Goal: Task Accomplishment & Management: Manage account settings

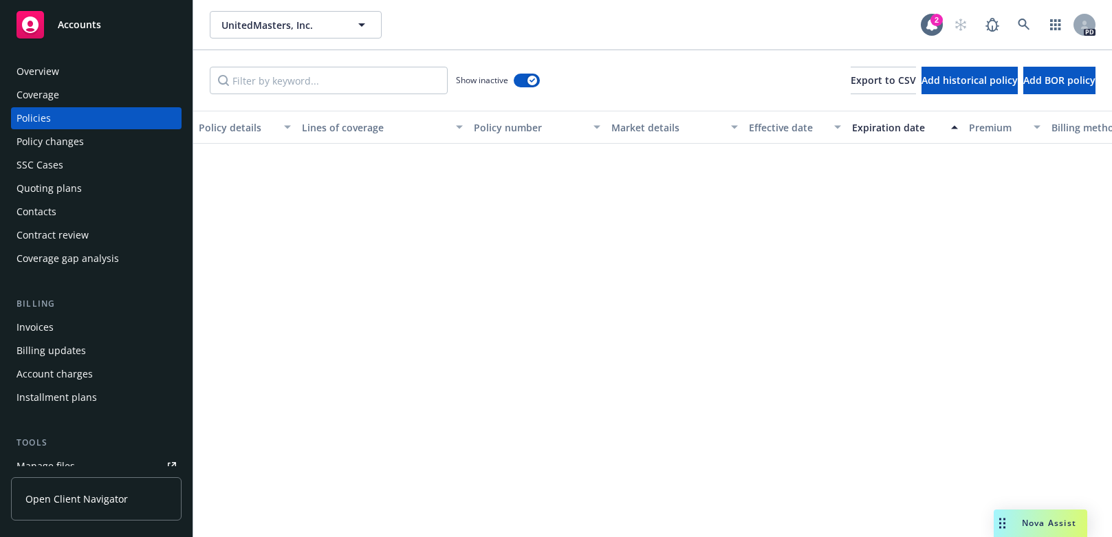
scroll to position [1446, 0]
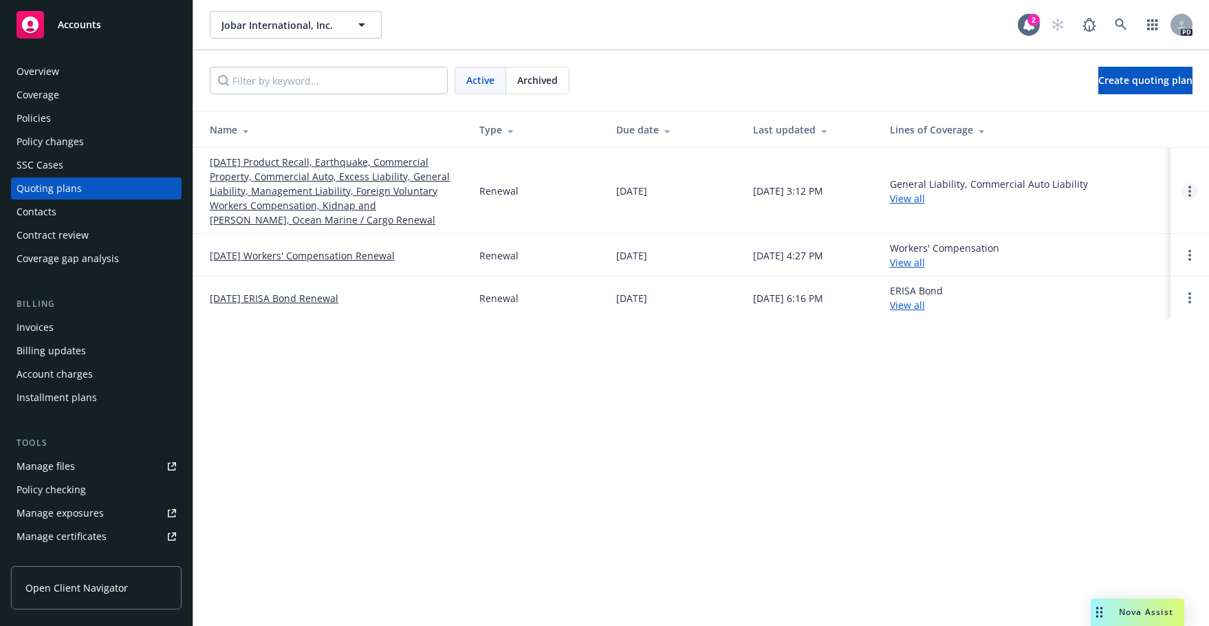
click at [1192, 189] on link "Open options" at bounding box center [1190, 191] width 17 height 17
click at [539, 433] on div "Jobar International, Inc. Jobar International, Inc. 2 PD Active Archived Create…" at bounding box center [701, 313] width 1016 height 626
click at [263, 189] on link "09/30/25 Product Recall, Earthquake, Commercial Property, Commercial Auto, Exce…" at bounding box center [334, 191] width 248 height 72
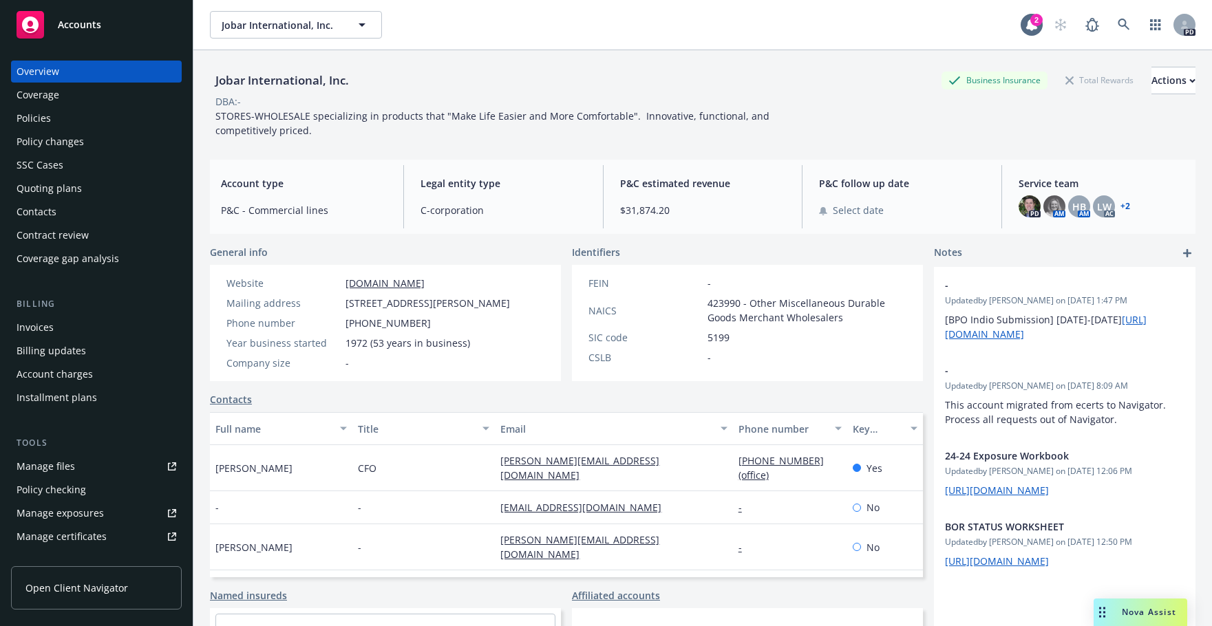
click at [30, 120] on div "Policies" at bounding box center [34, 118] width 34 height 22
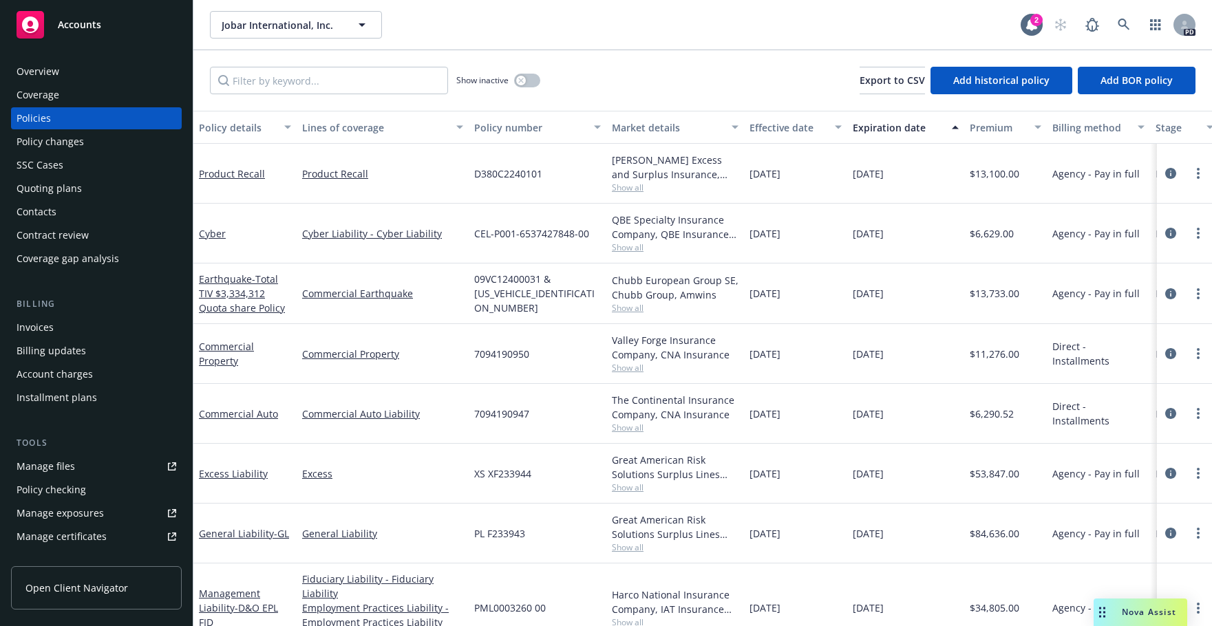
click at [49, 464] on div "Manage files" at bounding box center [46, 466] width 58 height 22
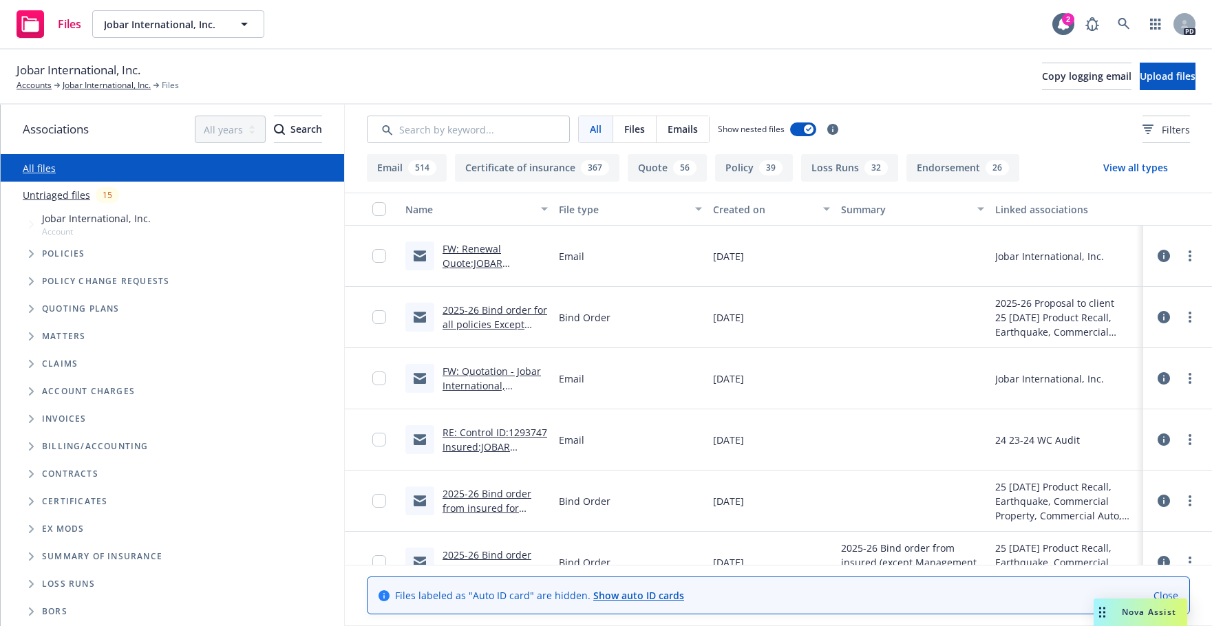
click at [466, 250] on link "FW: Renewal Quote:JOBAR INTERNATIONAL, INC. - 8260-0792 - Renewal Inquiry - Kid…" at bounding box center [493, 284] width 102 height 85
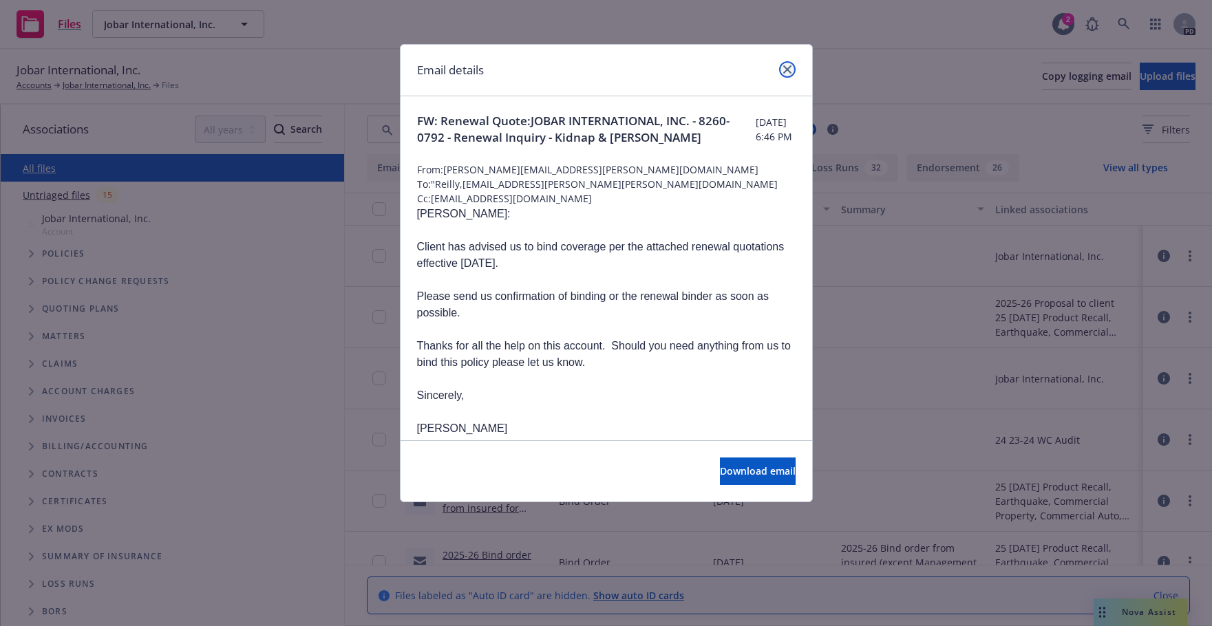
click at [784, 71] on icon "close" at bounding box center [787, 69] width 8 height 8
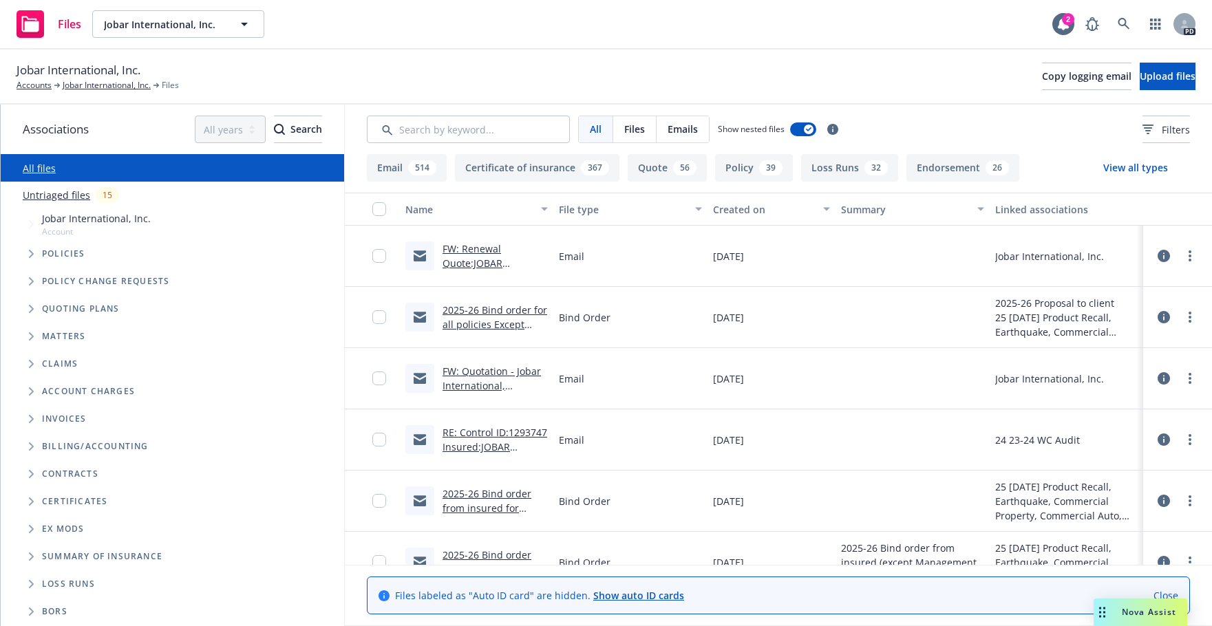
drag, startPoint x: 467, startPoint y: 247, endPoint x: 1185, endPoint y: 263, distance: 718.4
click at [1185, 263] on div at bounding box center [1176, 256] width 41 height 28
click at [1188, 257] on circle "more" at bounding box center [1189, 256] width 3 height 3
click at [1105, 336] on link "Edit" at bounding box center [1118, 339] width 137 height 28
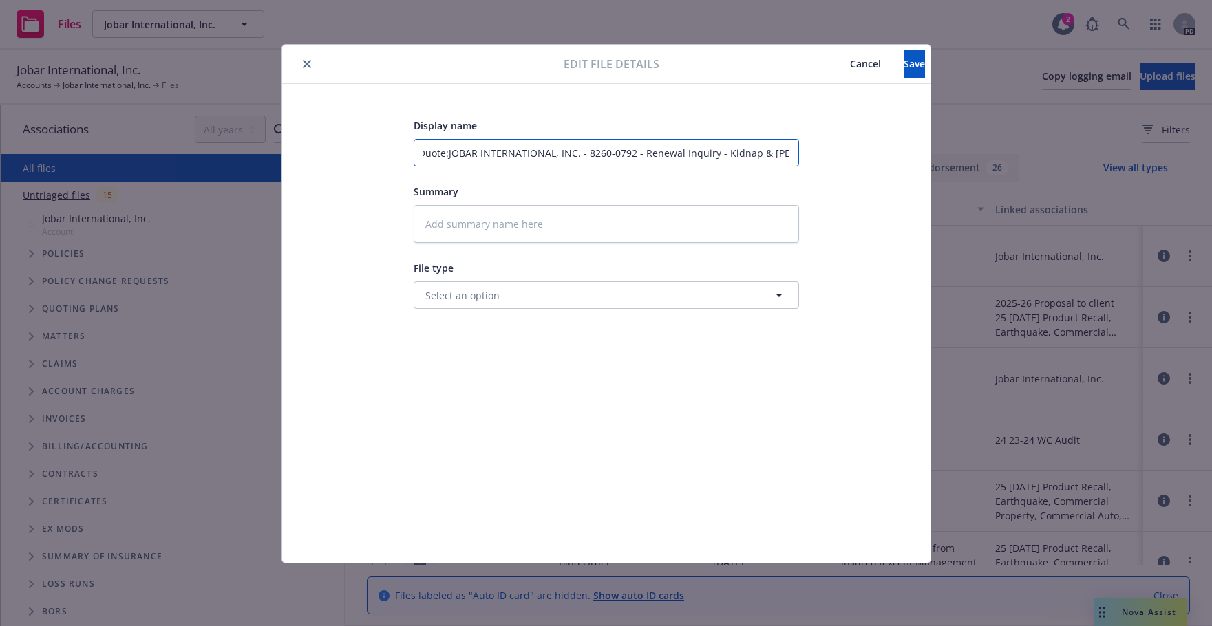
scroll to position [0, 79]
drag, startPoint x: 424, startPoint y: 151, endPoint x: 797, endPoint y: 158, distance: 373.6
click at [797, 158] on input "FW: Renewal Quote:JOBAR INTERNATIONAL, INC. - 8260-0792 - Renewal Inquiry - Kid…" at bounding box center [605, 153] width 385 height 28
type input "2"
type textarea "x"
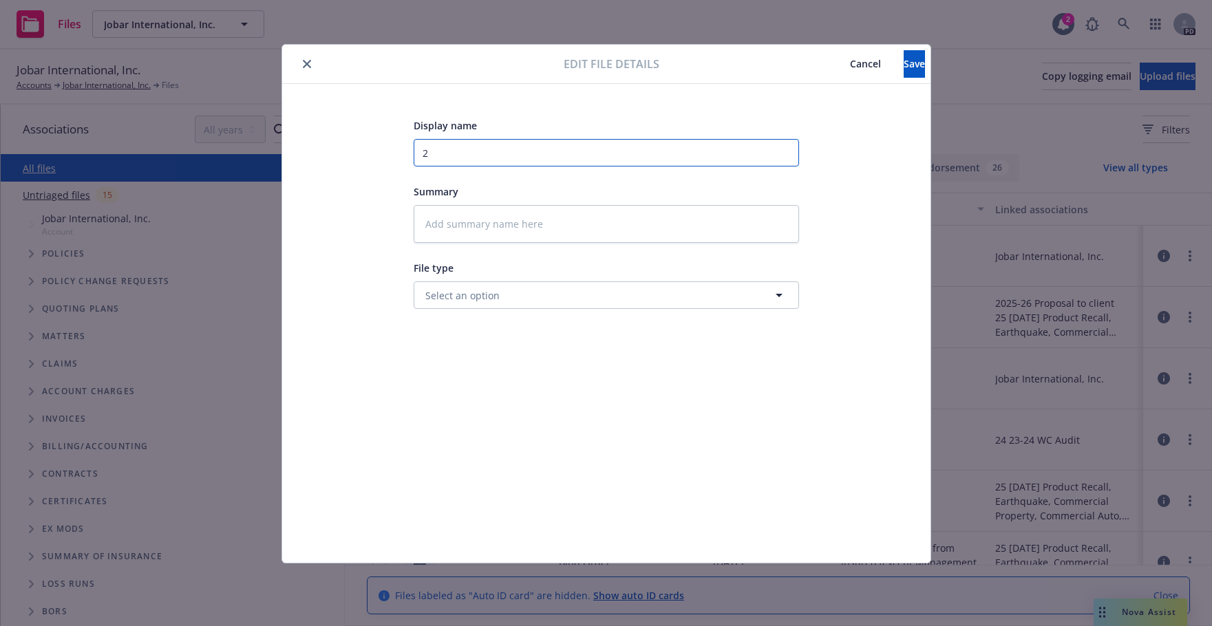
scroll to position [0, 0]
type input "20"
type textarea "x"
type input "202"
type textarea "x"
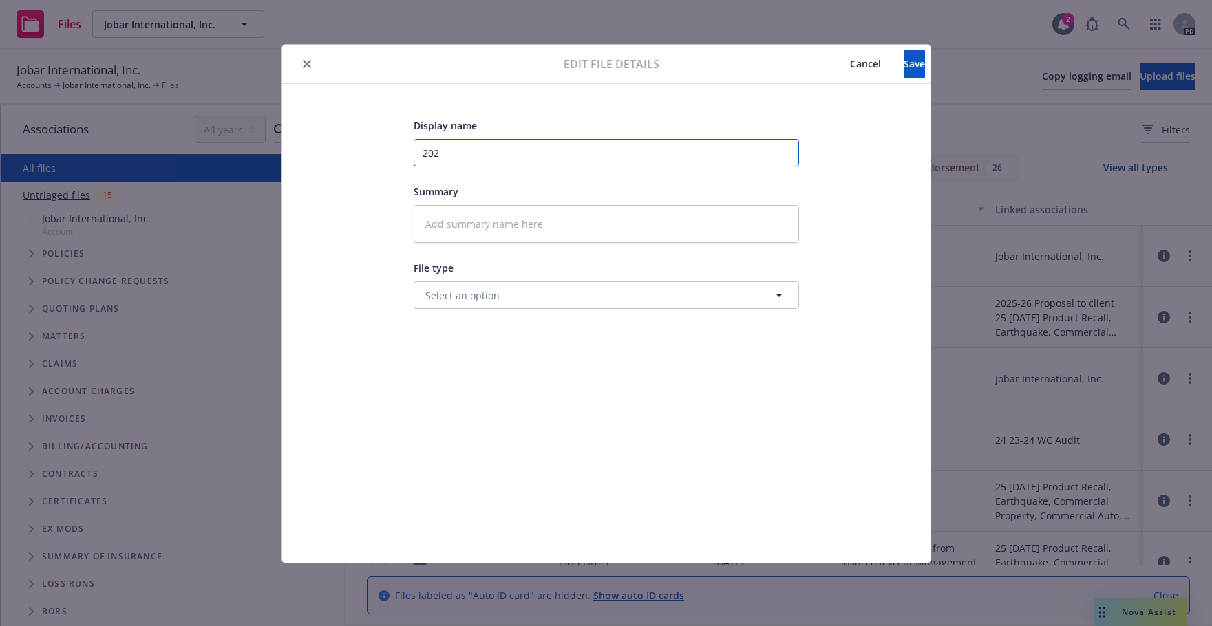
type input "2025"
type textarea "x"
type input "2025"
type textarea "x"
type input "2025 0"
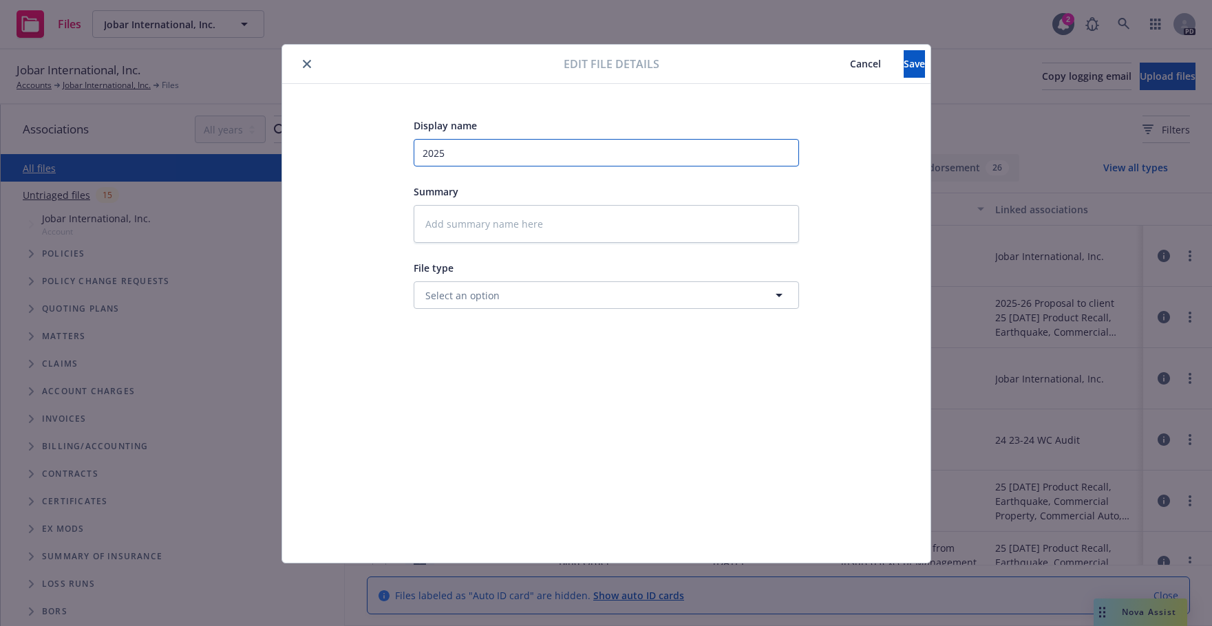
type textarea "x"
type input "2025 08"
type textarea "x"
type input "2025 08"
type textarea "x"
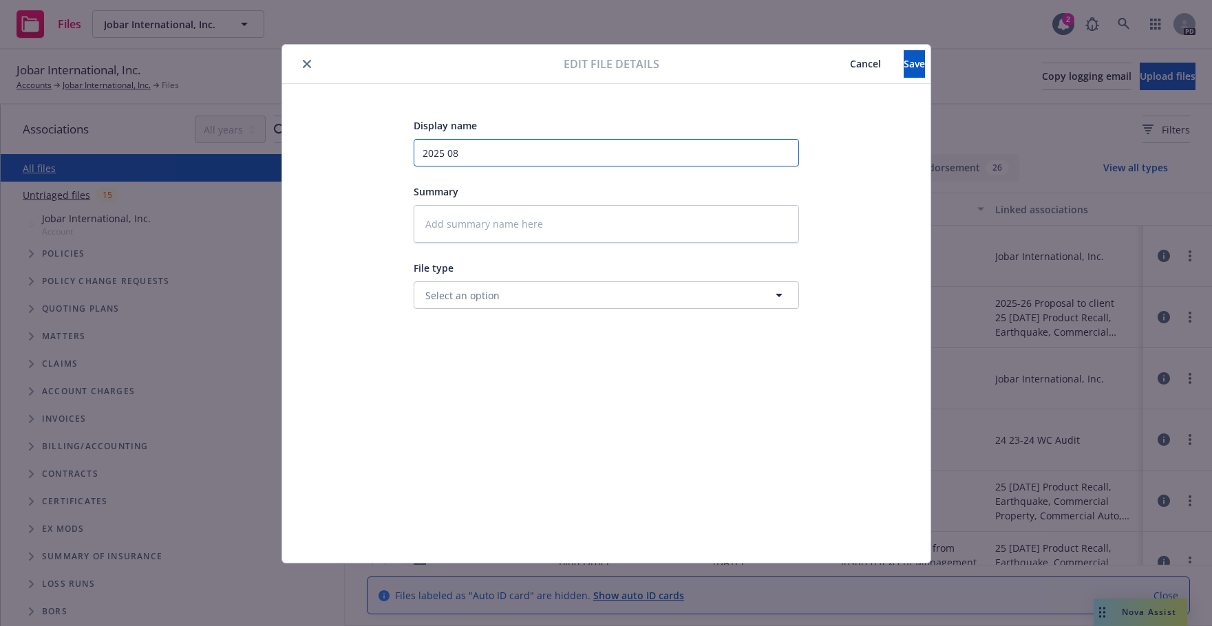
type input "2025 08 b"
type textarea "x"
type input "2025 08 bi"
type textarea "x"
type input "2025 08 bin"
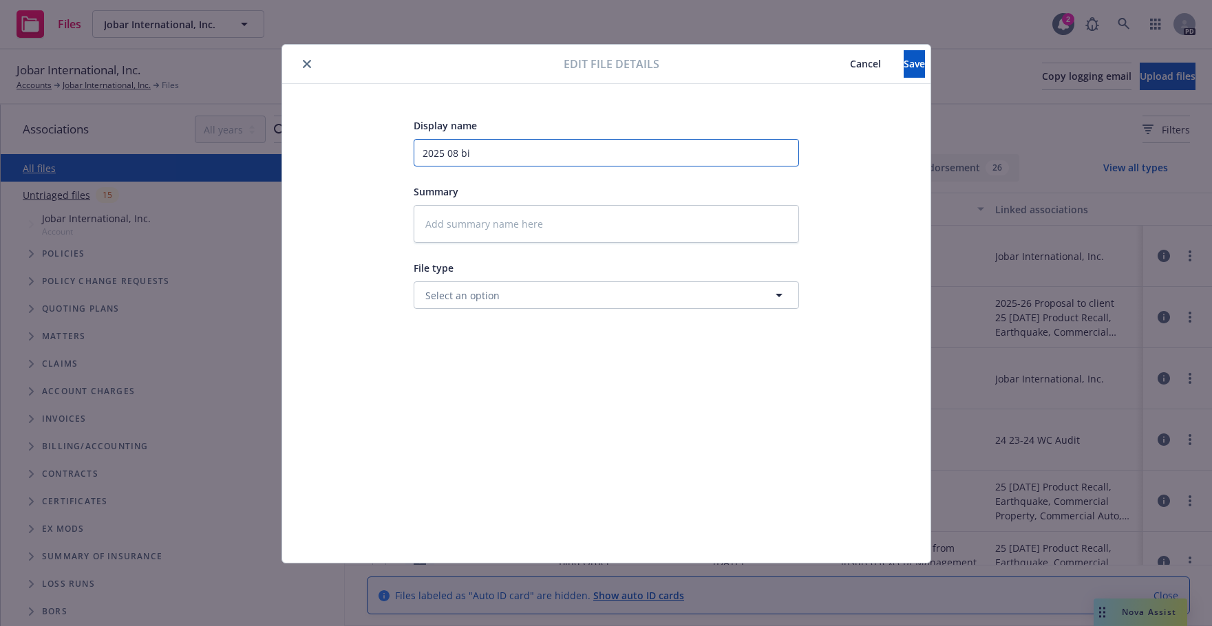
type textarea "x"
type input "2025 08 bind"
type textarea "x"
type input "2025 08 bind"
type textarea "x"
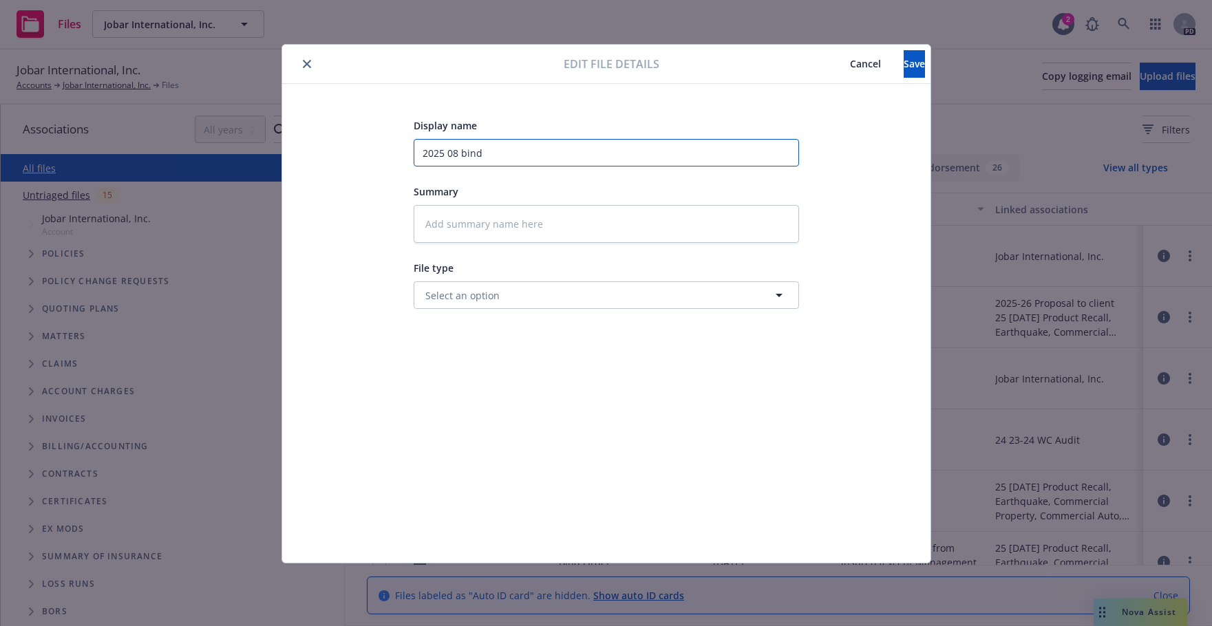
type input "2025 08 bind o"
type textarea "x"
type input "2025 08 bind or"
type textarea "x"
type input "2025 08 bind ord"
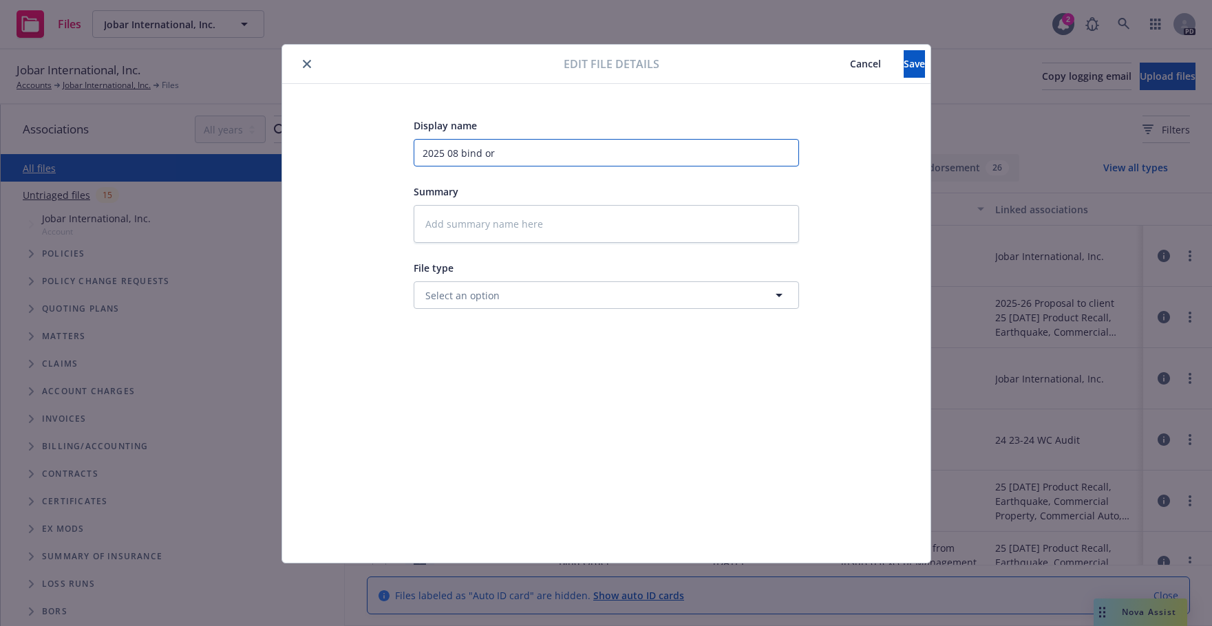
type textarea "x"
type input "2025 08 bind orde"
type textarea "x"
type input "2025 08 bind order"
type textarea "x"
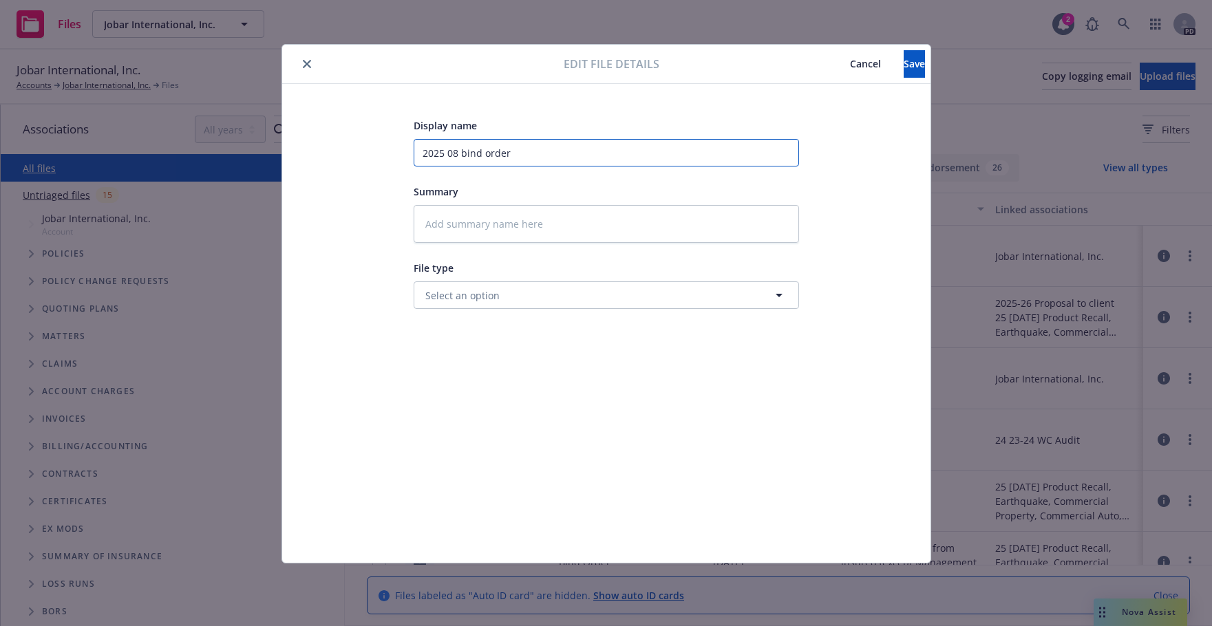
type input "2025 08 bind order"
type textarea "x"
type input "2025 08 bind order t"
type textarea "x"
type input "2025 08 bind order to"
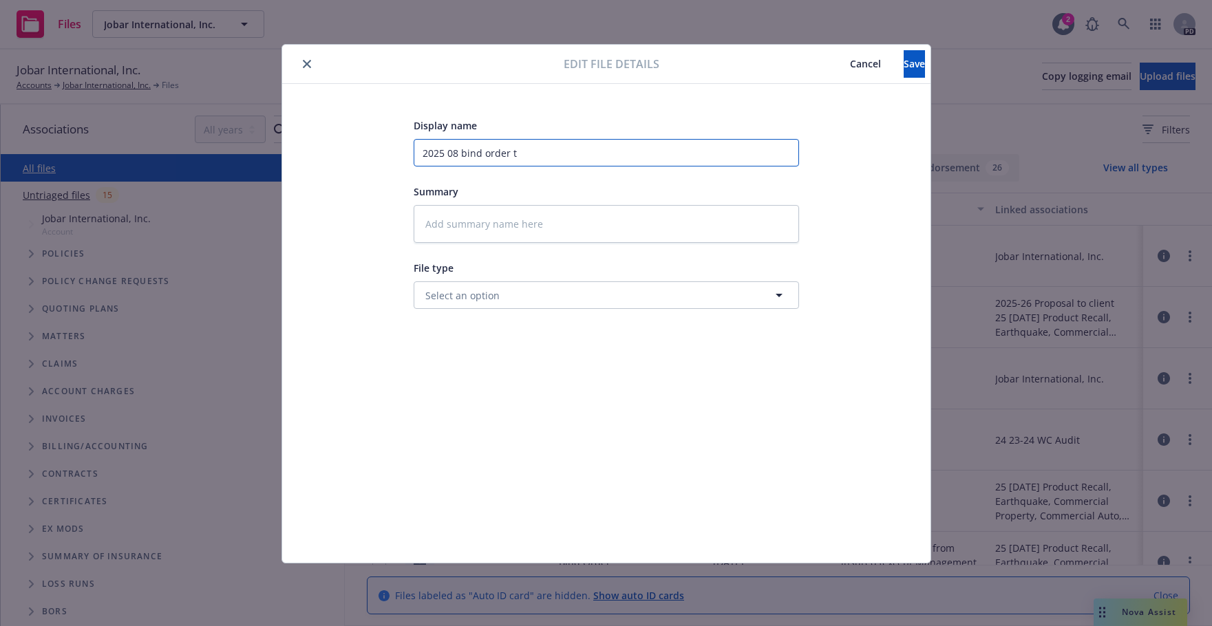
type textarea "x"
type input "2025 08 bind order to"
type textarea "x"
type input "2025 08 bind order to c"
type textarea "x"
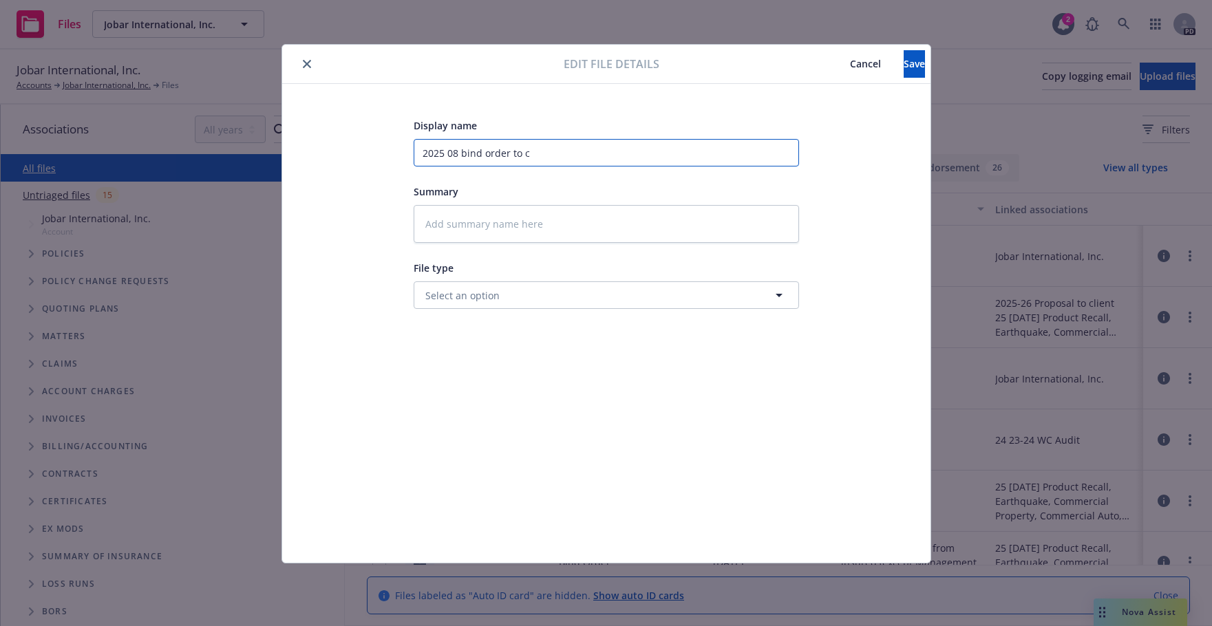
type input "2025 08 bind order to ca"
type textarea "x"
type input "2025 08 bind order to car"
type textarea "x"
type input "2025 08 bind order to [PERSON_NAME]"
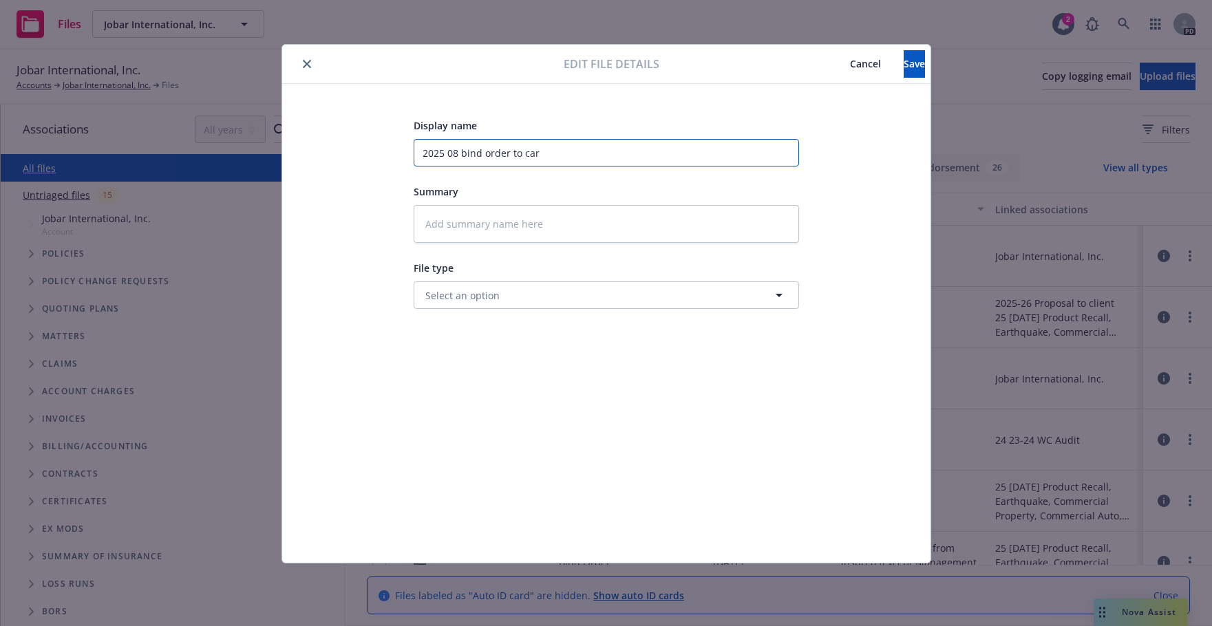
type textarea "x"
type input "2025 08 bind order to [PERSON_NAME]"
type textarea "x"
type input "2025 08 bind order to [PERSON_NAME]"
type textarea "x"
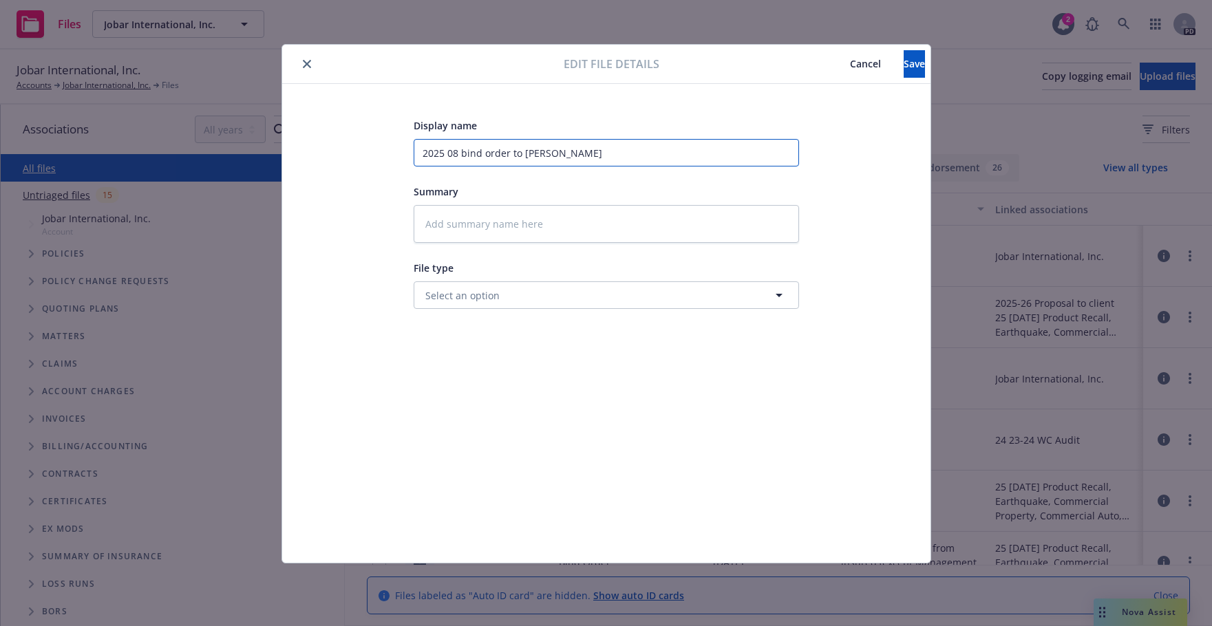
type input "2025 08 bind order to carrier"
type textarea "x"
type input "2025 08 bind order to carrier"
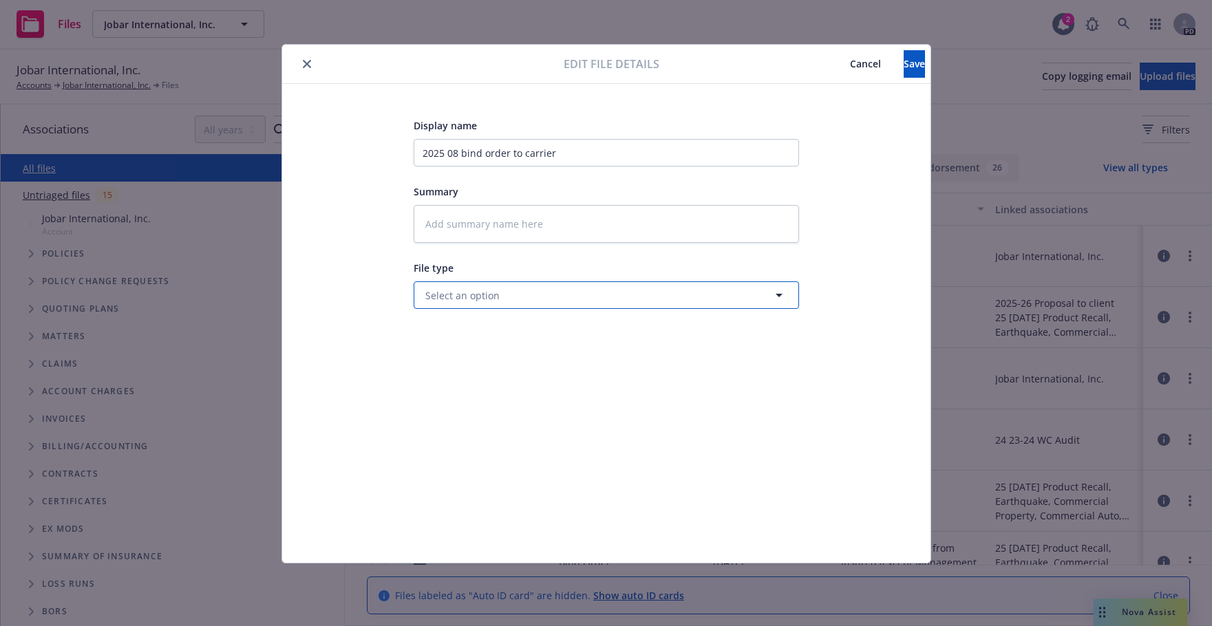
click at [776, 288] on icon "button" at bounding box center [779, 295] width 17 height 17
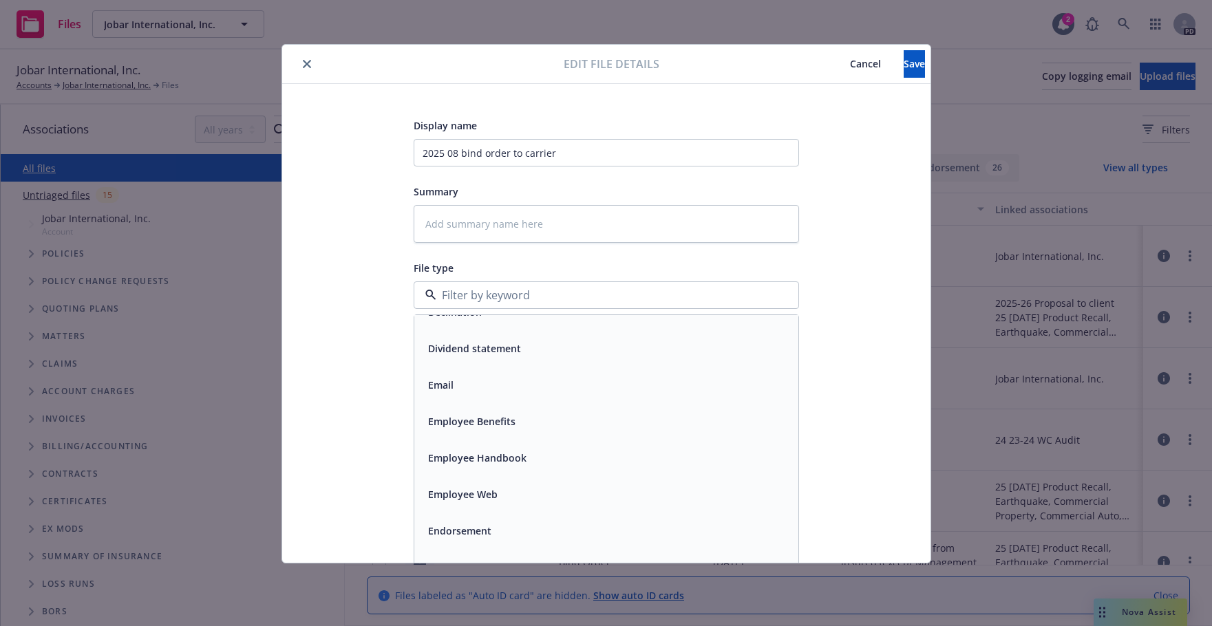
scroll to position [2199, 0]
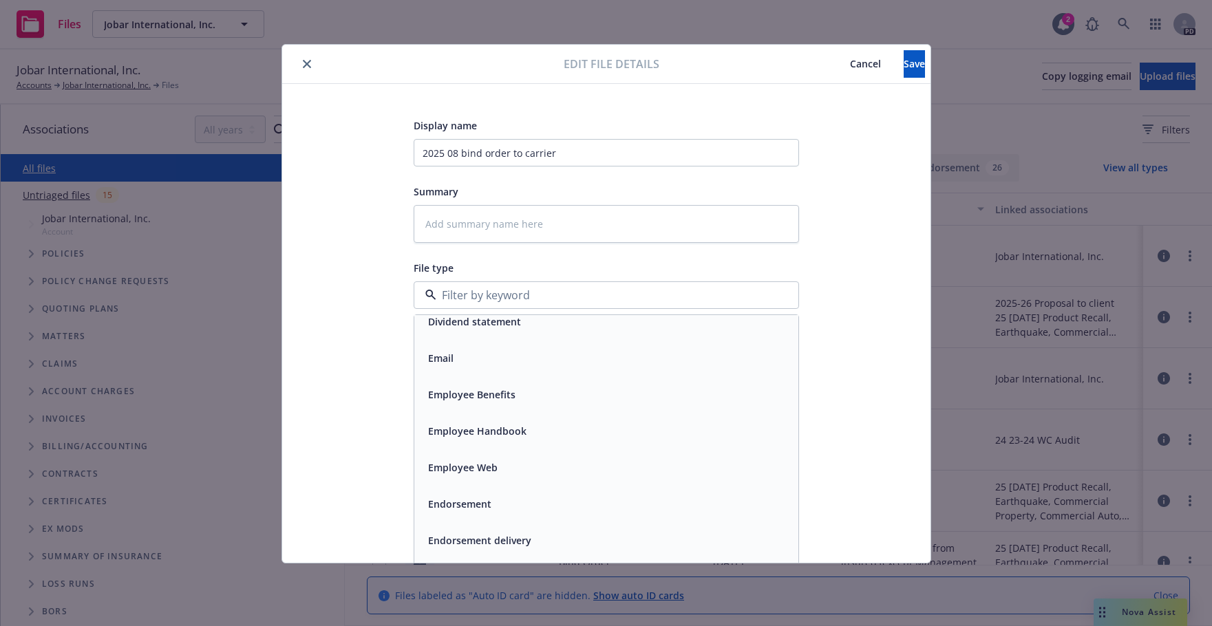
click at [466, 359] on div "Email" at bounding box center [605, 358] width 367 height 20
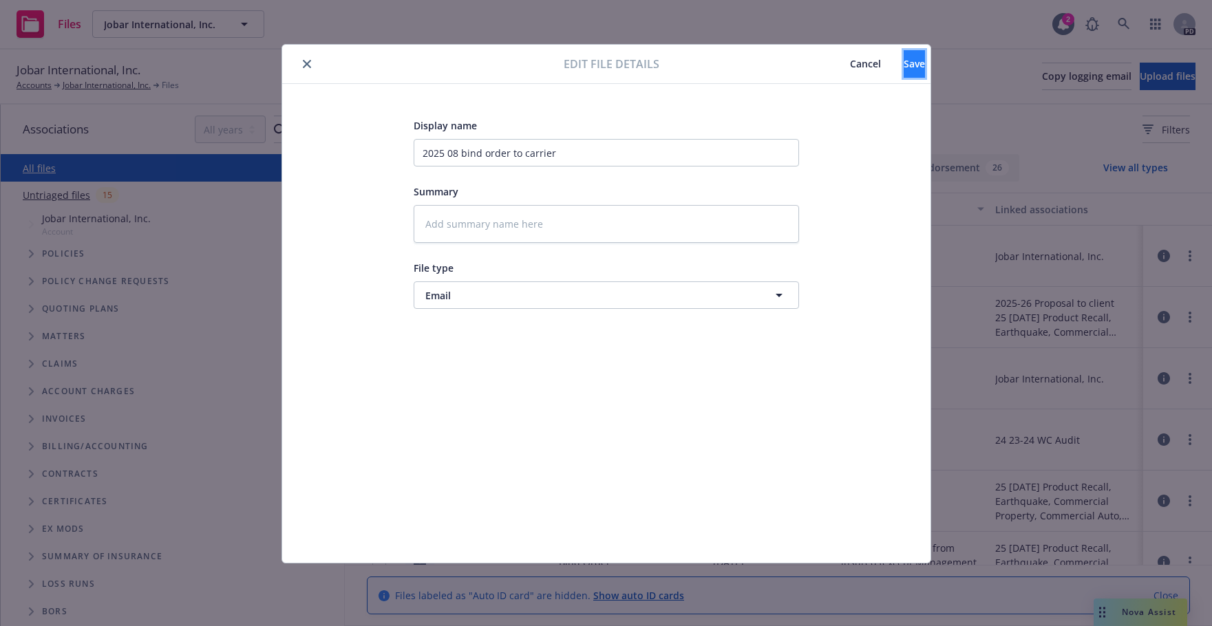
click at [903, 65] on span "Save" at bounding box center [913, 63] width 21 height 13
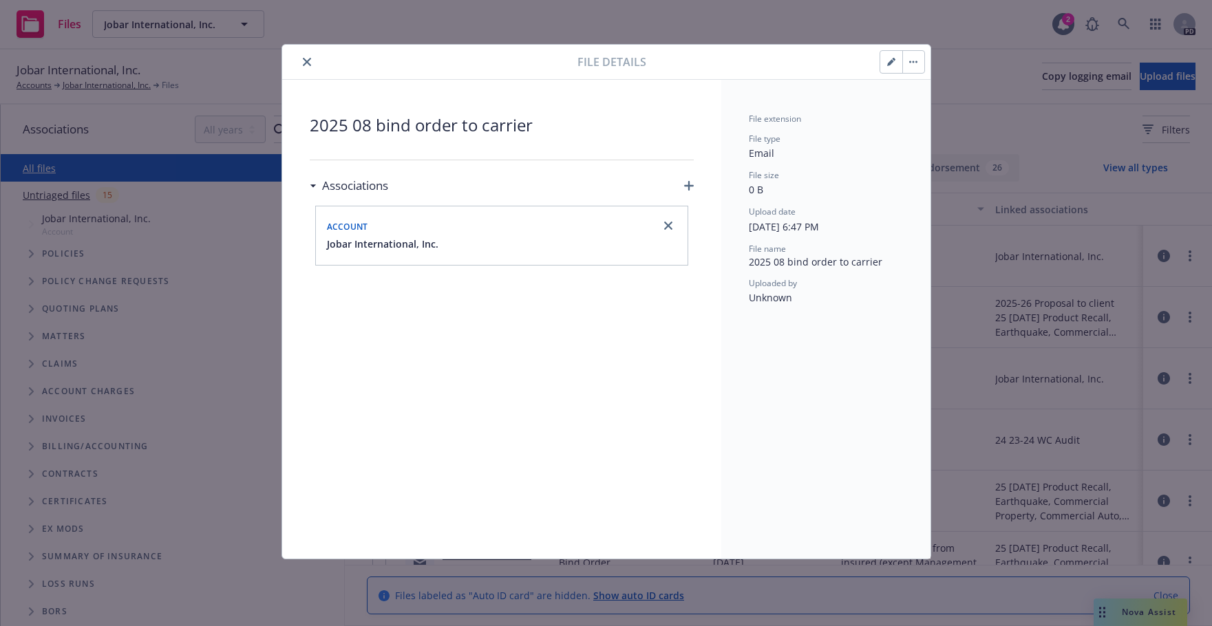
click at [305, 61] on icon "close" at bounding box center [307, 62] width 8 height 8
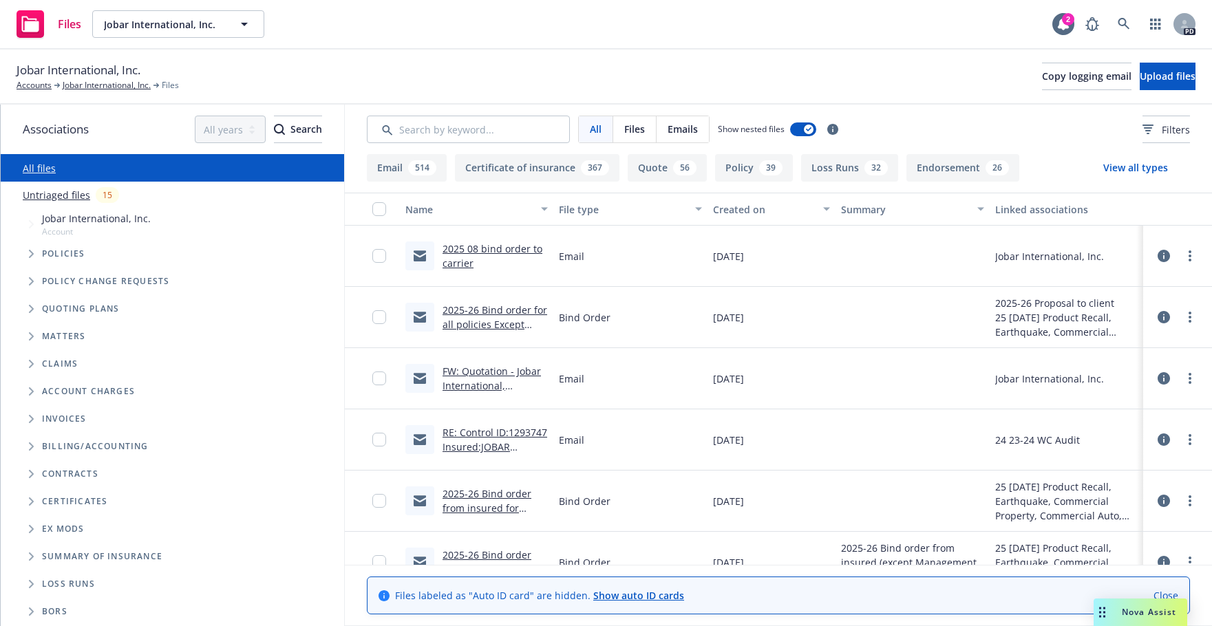
click at [469, 250] on link "2025 08 bind order to carrier" at bounding box center [492, 256] width 100 height 28
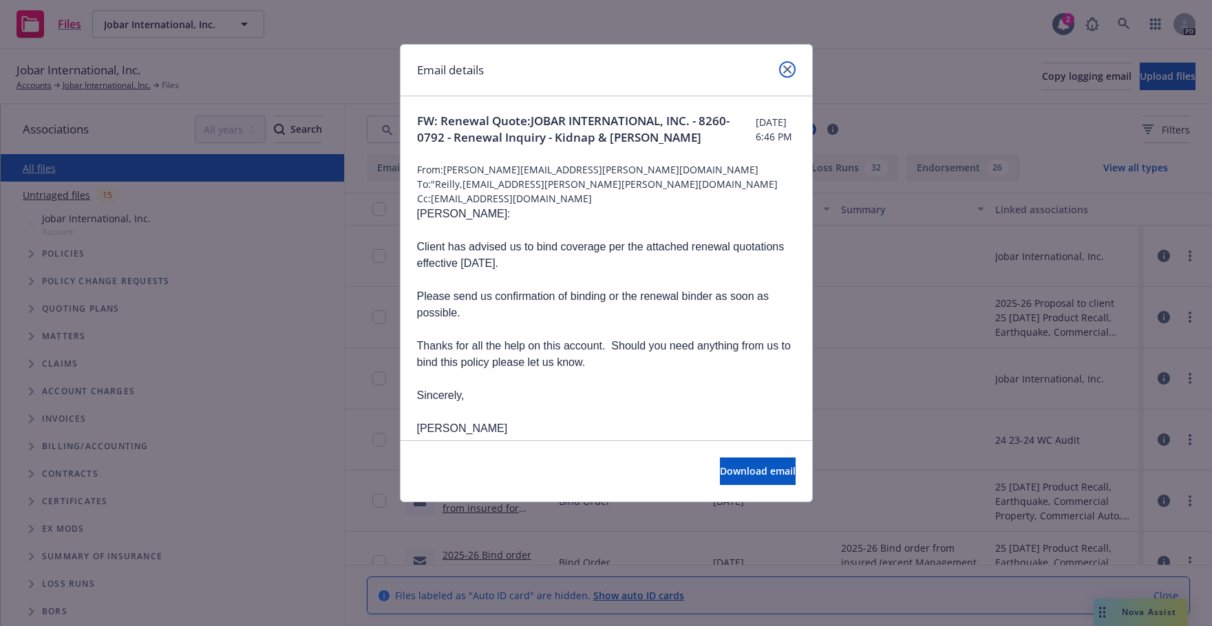
click at [787, 68] on icon "close" at bounding box center [787, 69] width 8 height 8
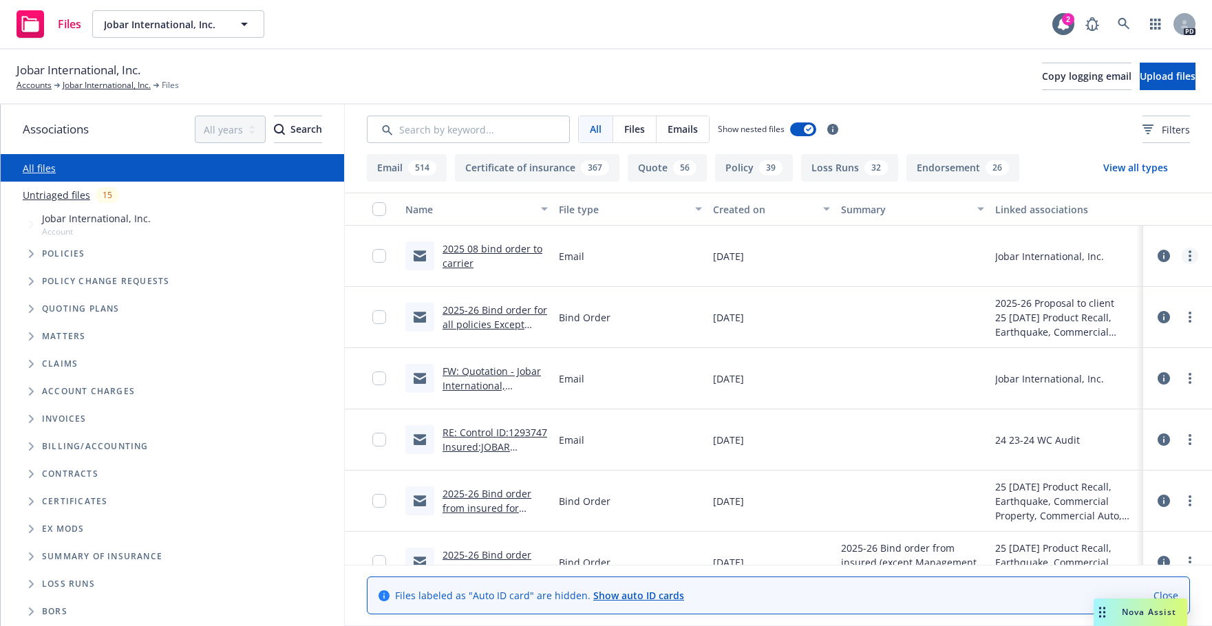
click at [1181, 257] on link "more" at bounding box center [1189, 256] width 17 height 17
click at [1100, 340] on link "Edit" at bounding box center [1118, 339] width 137 height 28
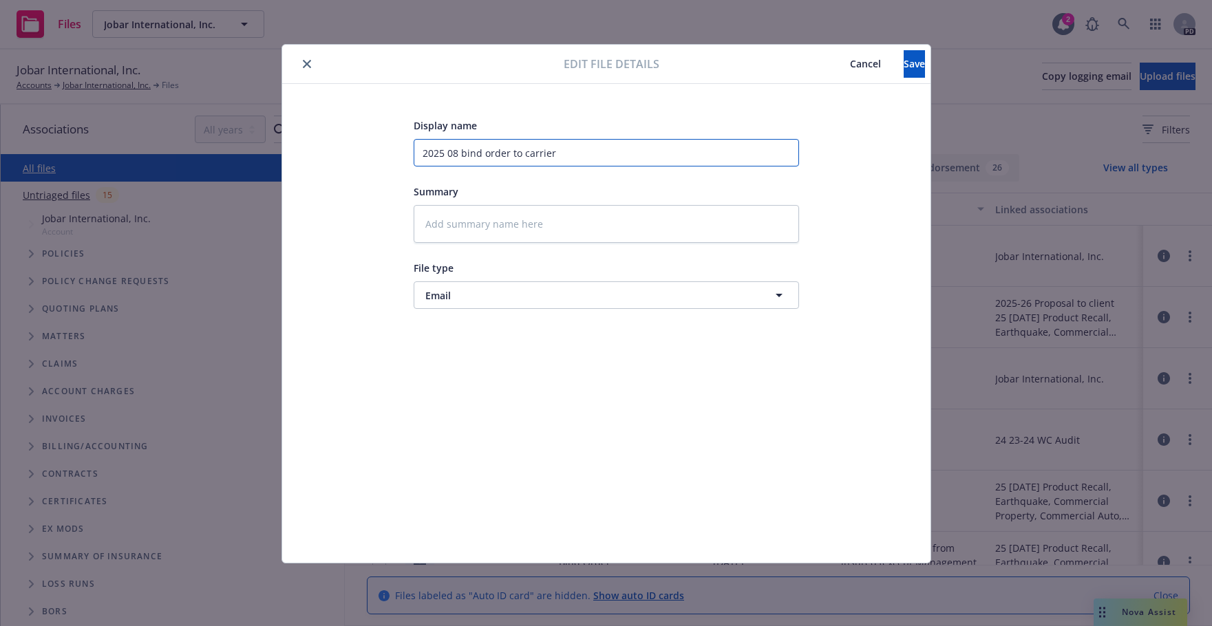
click at [562, 155] on input "2025 08 bind order to carrier" at bounding box center [605, 153] width 385 height 28
type textarea "x"
type input "2025 08 bind order to carrier"
type textarea "x"
type input "2025 08 bind order to carrier D"
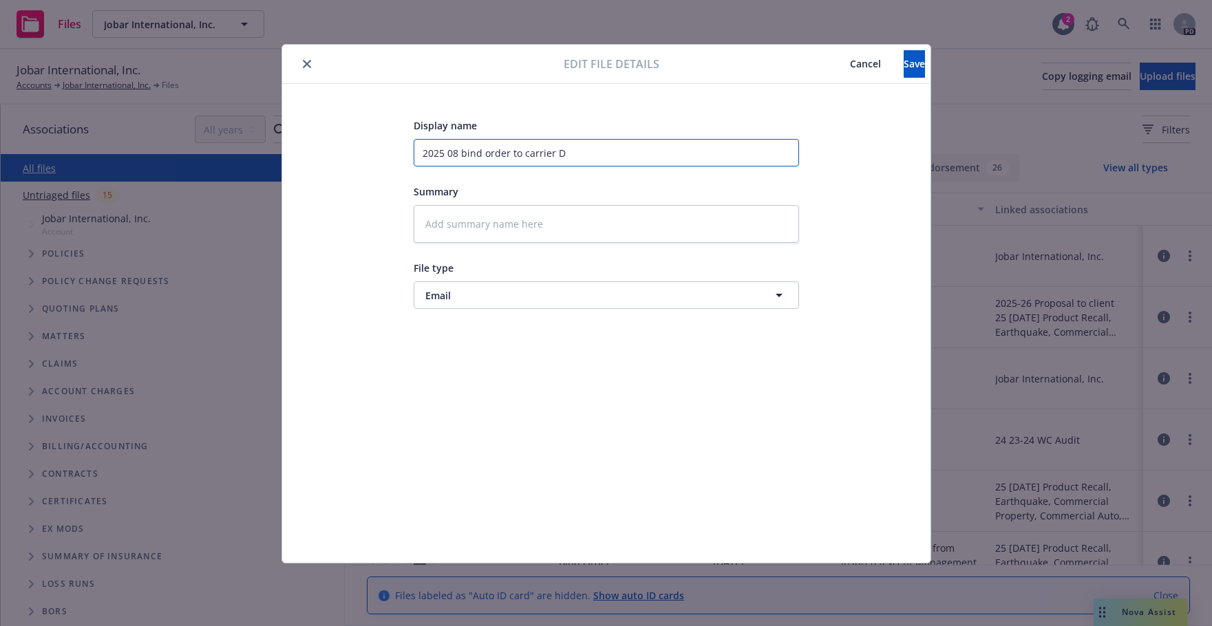
type textarea "x"
type input "2025 08 bind order to carrier D&"
type textarea "x"
type input "2025 08 bind order to carrier D"
type textarea "x"
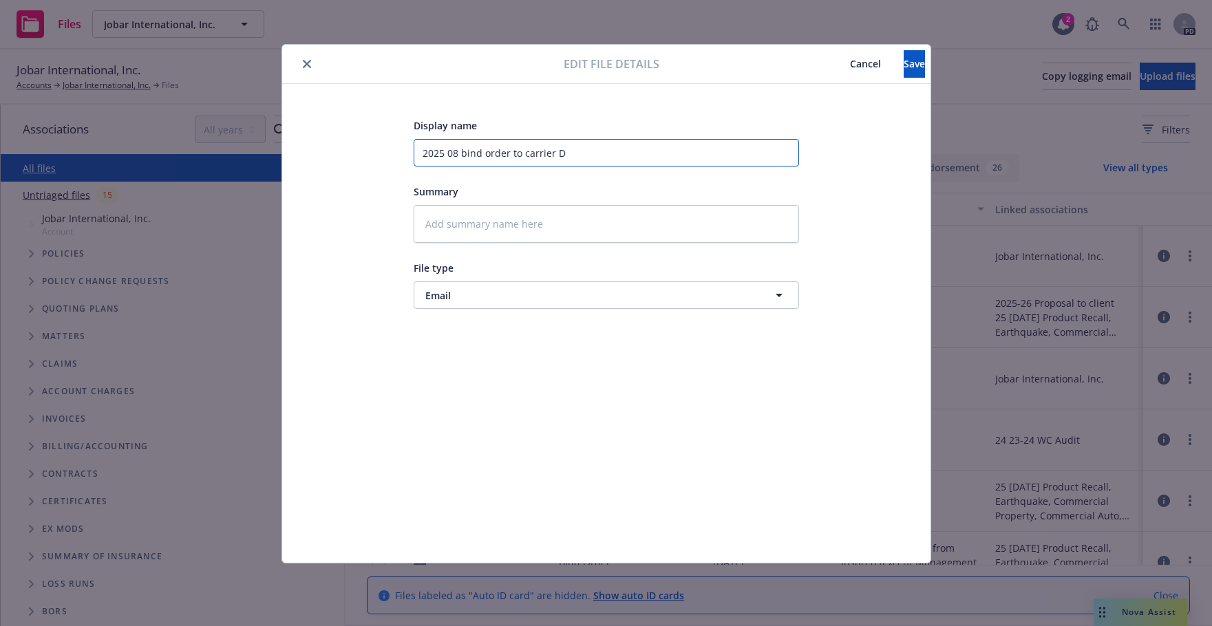
type input "2025 08 bind order to carrier"
type textarea "x"
type input "2025 08 bind order to carrier K"
type textarea "x"
type input "2025 08 bind order to carrier K&"
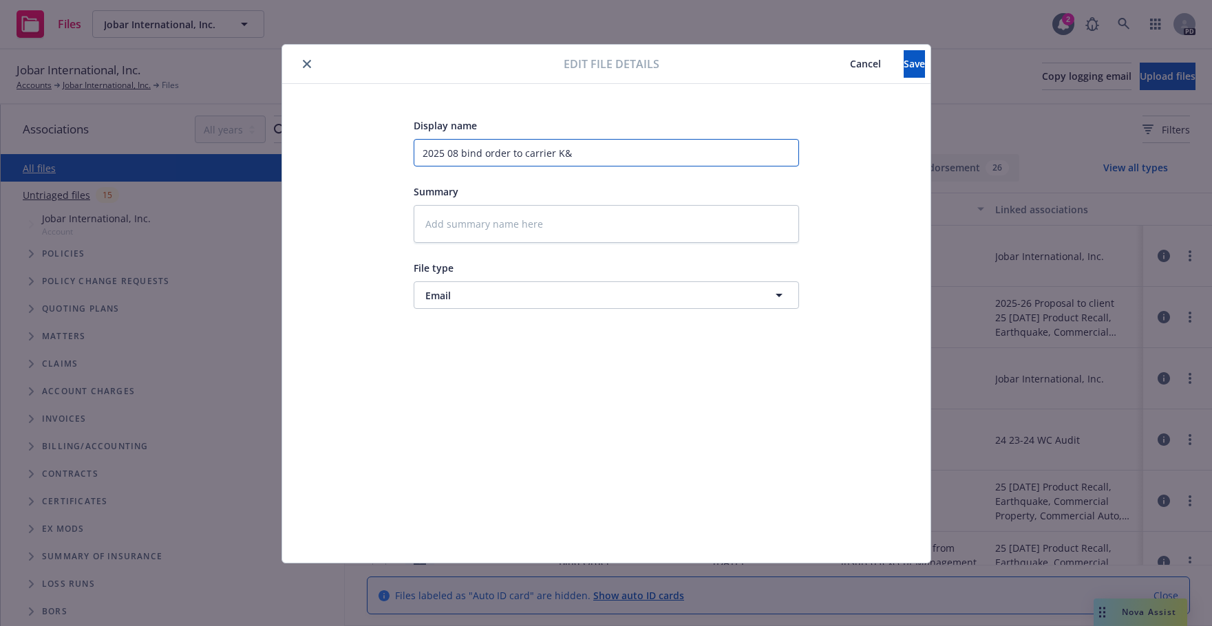
type textarea "x"
type input "2025 08 bind order to carrier K&R"
click at [591, 152] on input "2025 08 bind order to carrier K&R" at bounding box center [605, 153] width 385 height 28
click at [903, 65] on span "Save" at bounding box center [913, 63] width 21 height 13
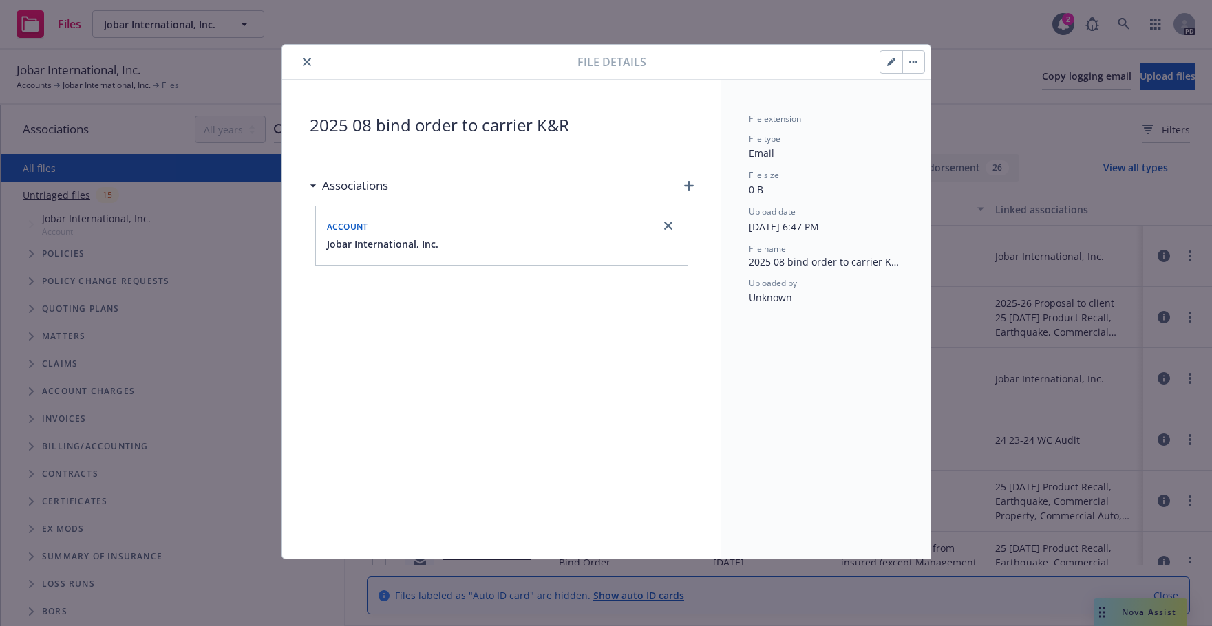
click at [308, 63] on icon "close" at bounding box center [307, 62] width 8 height 8
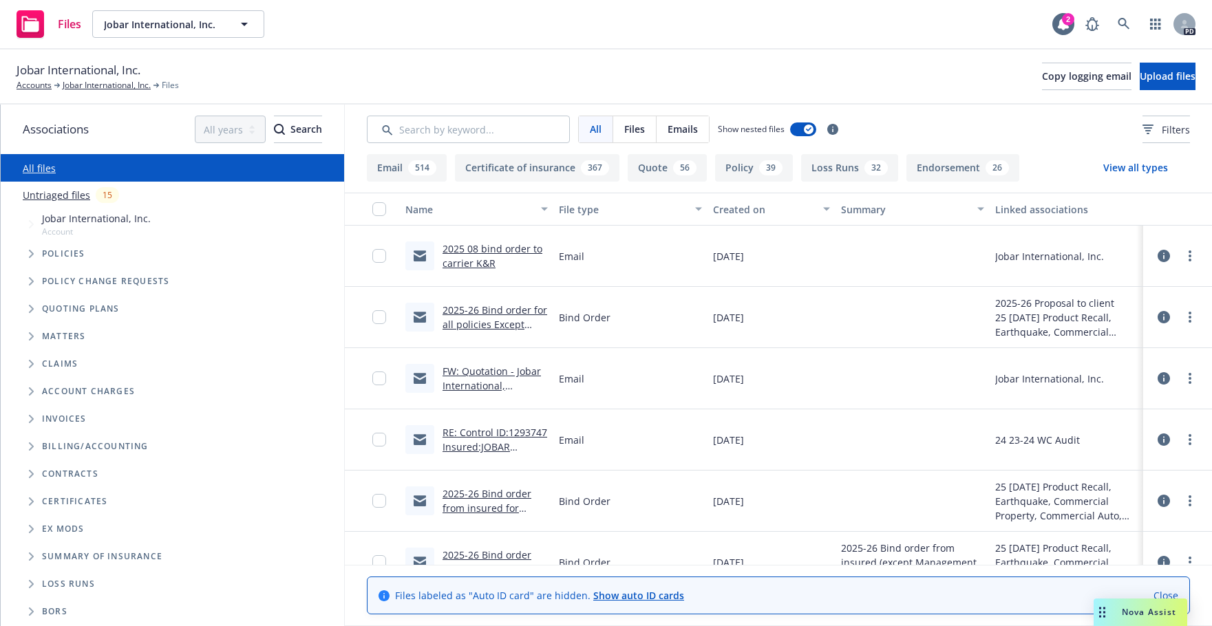
click at [484, 371] on link "FW: Quotation - Jobar International, Inc./Jobar HK Ltd. (115554-05)" at bounding box center [491, 393] width 98 height 56
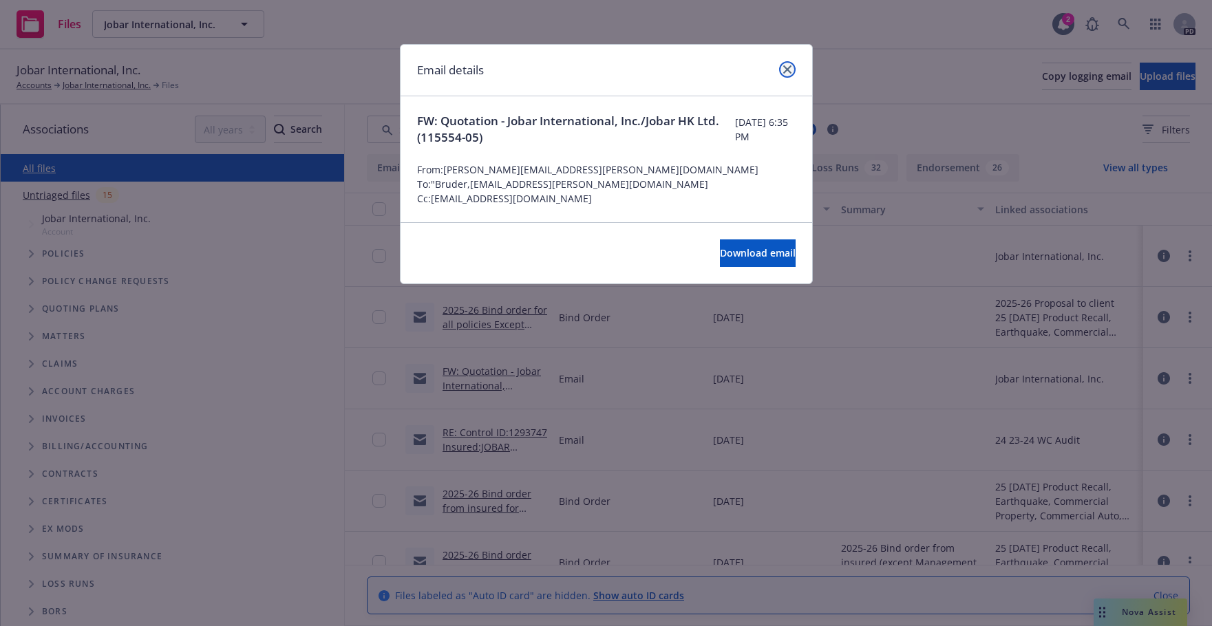
click at [783, 67] on icon "close" at bounding box center [787, 69] width 8 height 8
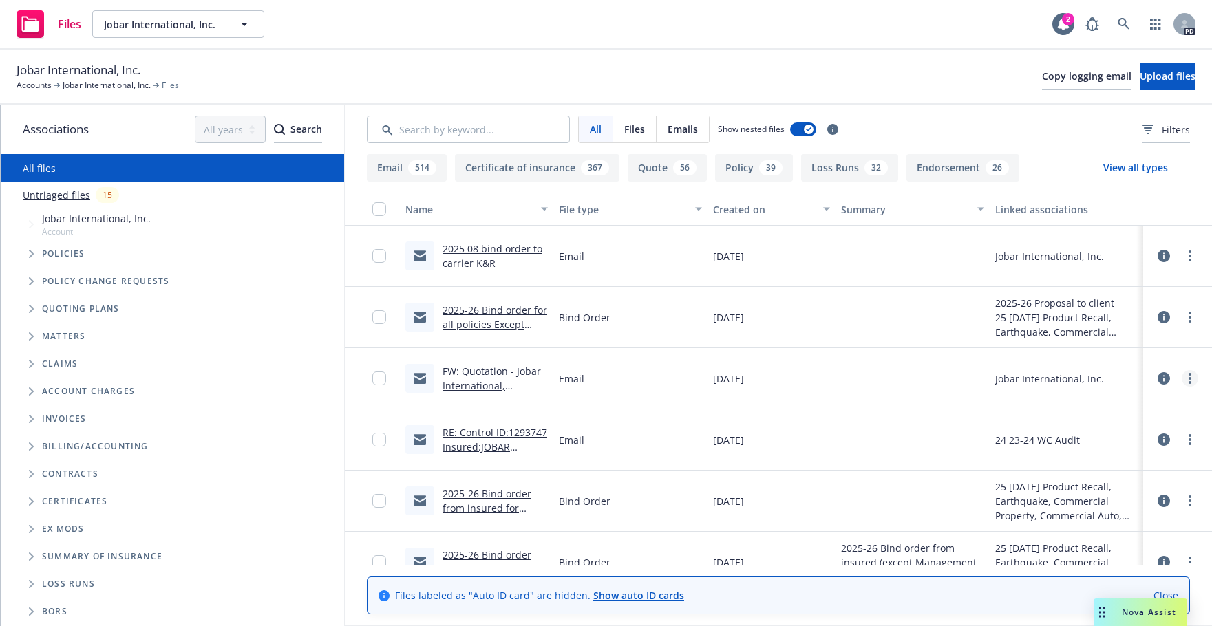
click at [1184, 375] on link "more" at bounding box center [1189, 378] width 17 height 17
click at [1098, 459] on link "Edit" at bounding box center [1118, 462] width 137 height 28
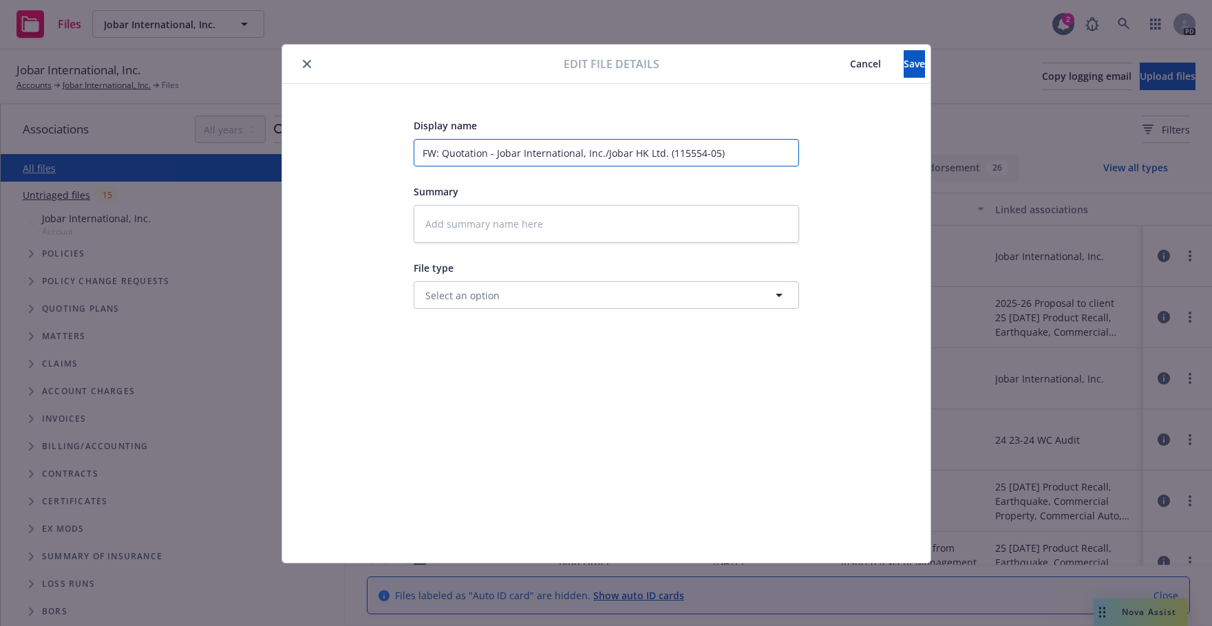
drag, startPoint x: 722, startPoint y: 151, endPoint x: 343, endPoint y: 162, distance: 378.5
click at [343, 162] on div "Display name FW: Quotation - Jobar International, Inc./Jobar HK Ltd. (115554-05…" at bounding box center [606, 323] width 593 height 413
type textarea "x"
type input "2"
type textarea "x"
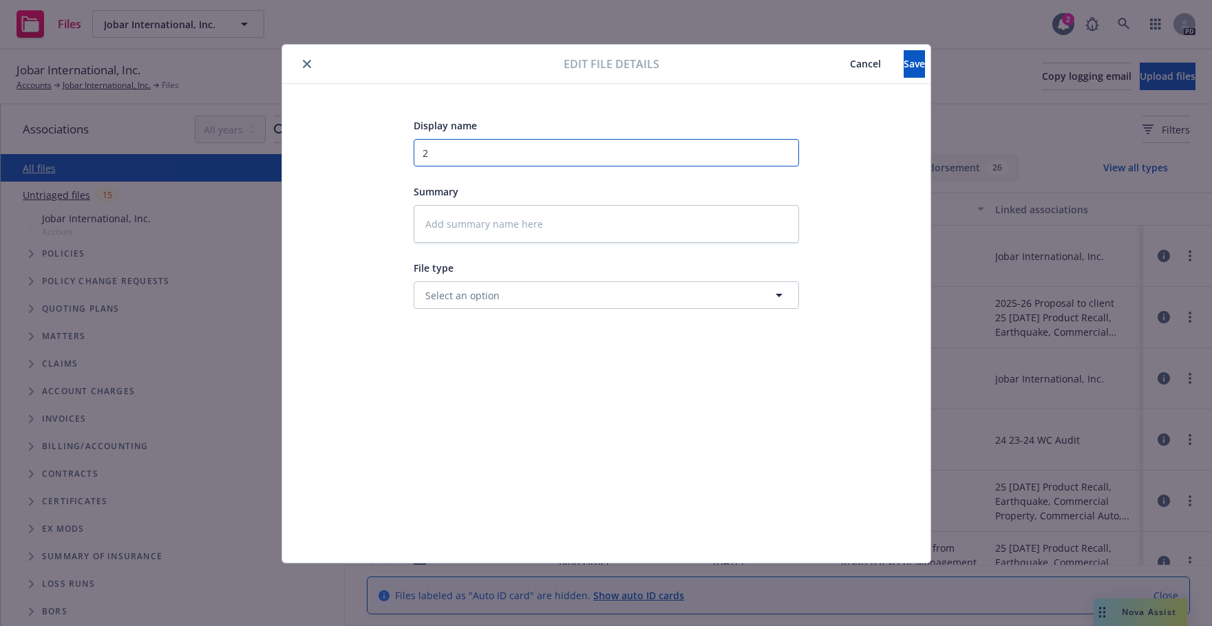
type input "20"
type textarea "x"
type input "202"
type textarea "x"
type input "2025"
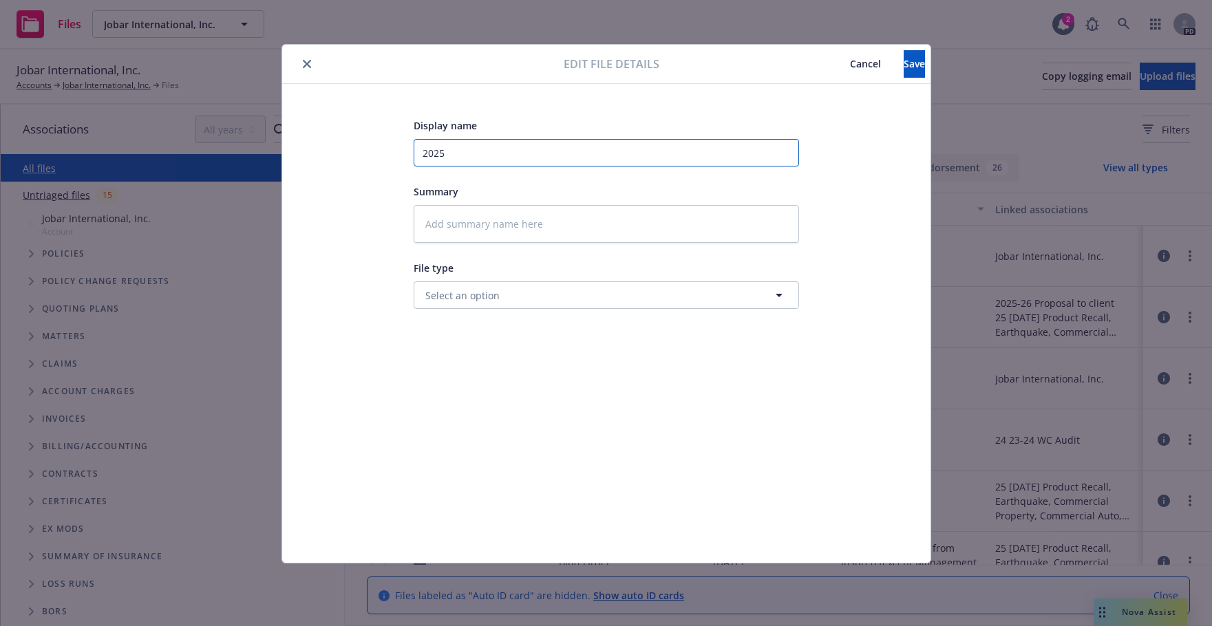
type textarea "x"
type input "2025"
type textarea "x"
type input "2025 0"
type textarea "x"
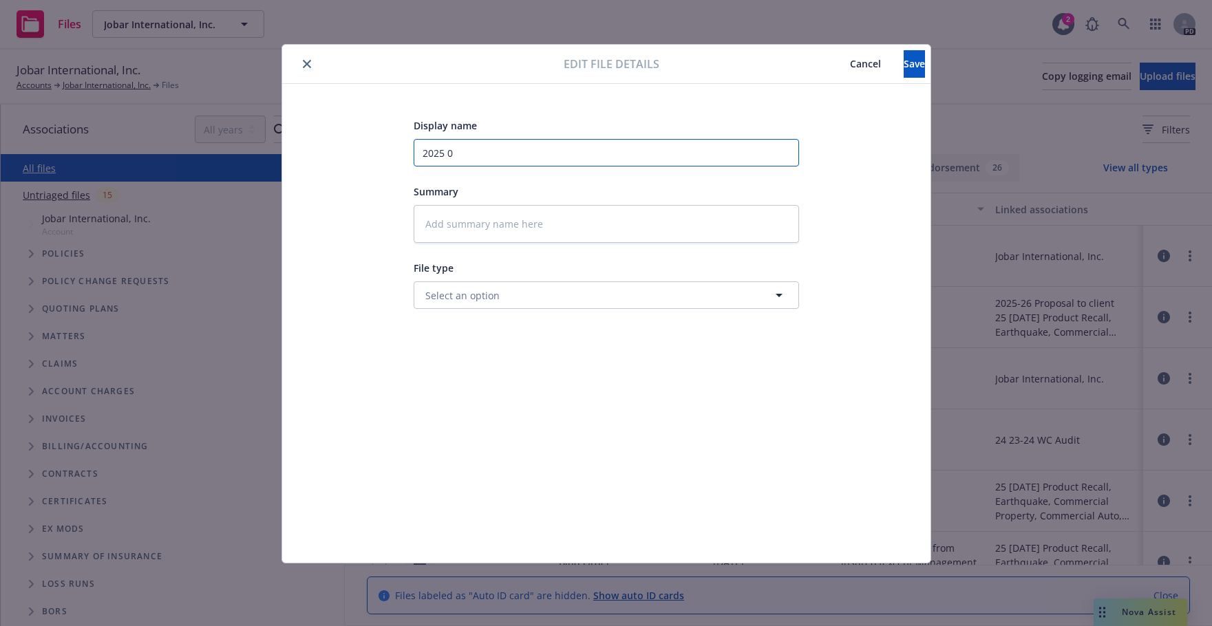
type input "2025 08"
type textarea "x"
type input "2025 08"
type textarea "x"
type input "2025 08 B"
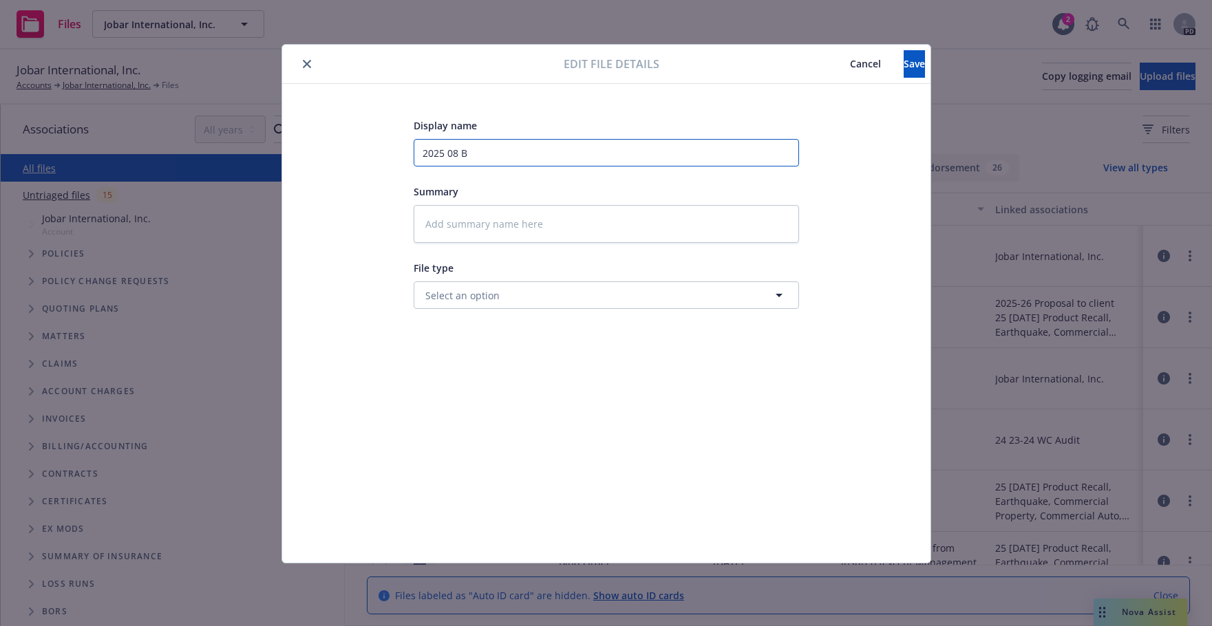
type textarea "x"
type input "2025 08 Bi"
type textarea "x"
type input "2025 08 Bin"
type textarea "x"
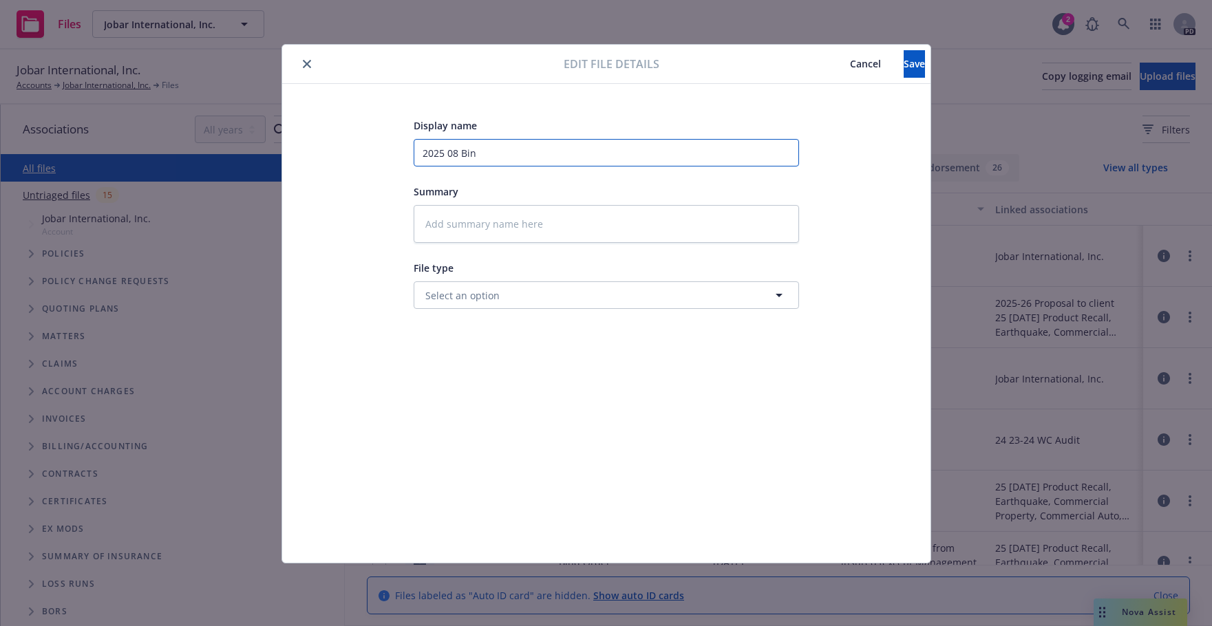
type input "2025 08 Bind"
type textarea "x"
type input "2025 08 Bind"
type textarea "x"
type input "2025 08 Bind o"
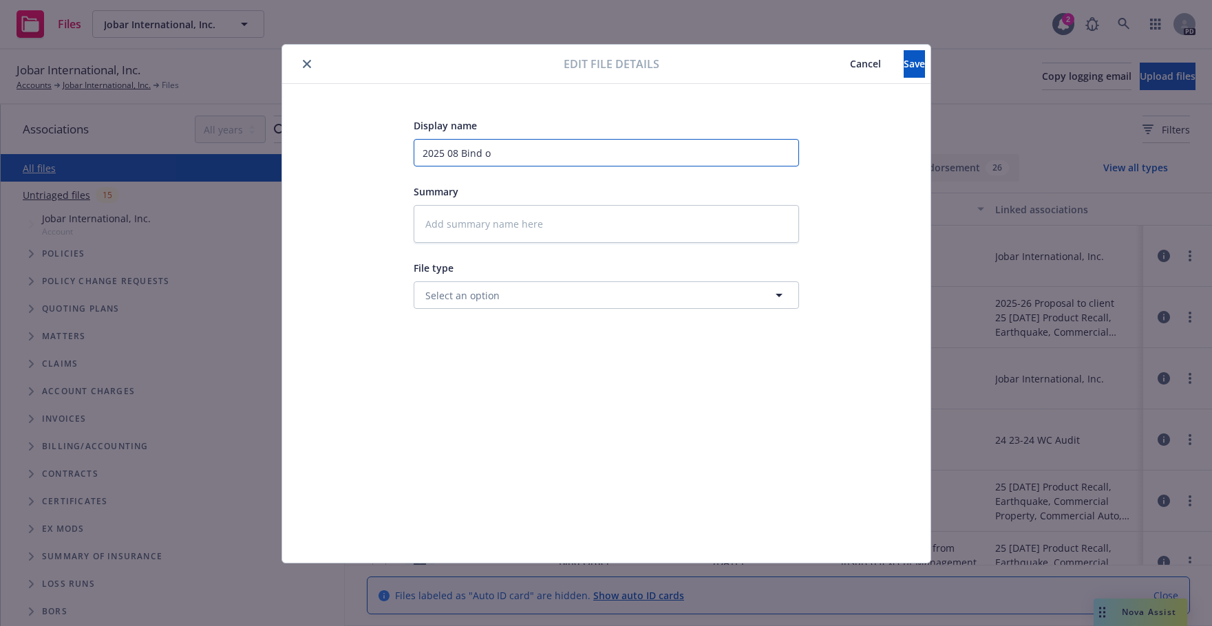
type textarea "x"
type input "2025 08 Bind or"
type textarea "x"
type input "2025 08 Bind ord"
type textarea "x"
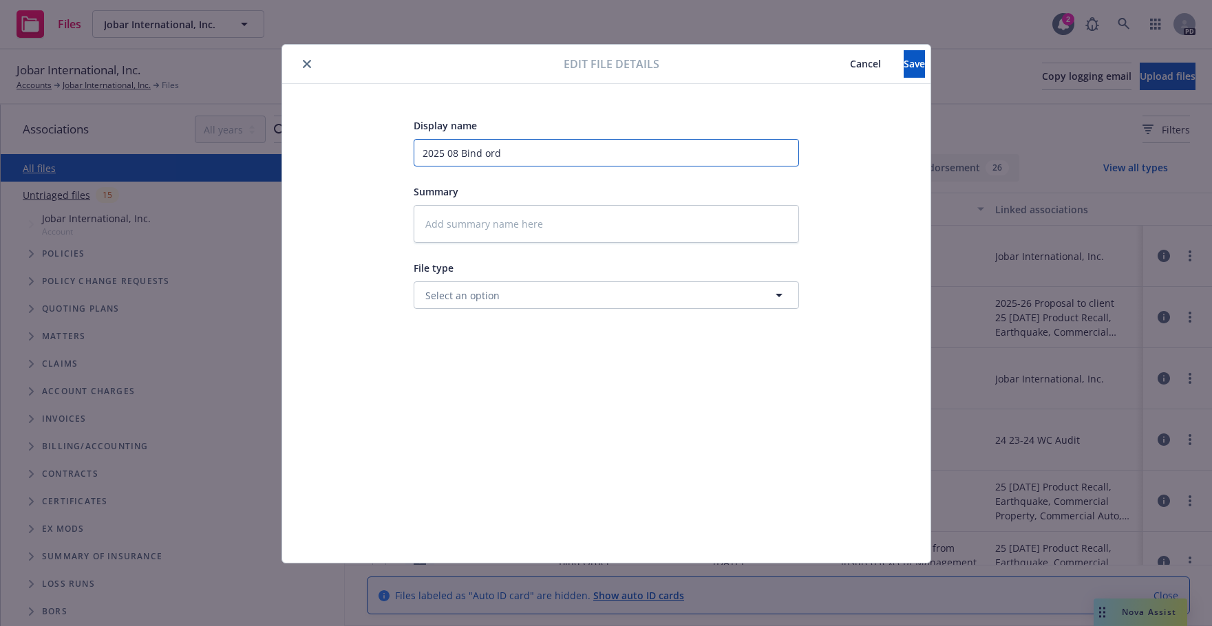
type input "2025 08 Bind orde"
type textarea "x"
type input "2025 08 Bind order"
type textarea "x"
type input "2025 08 Bind order"
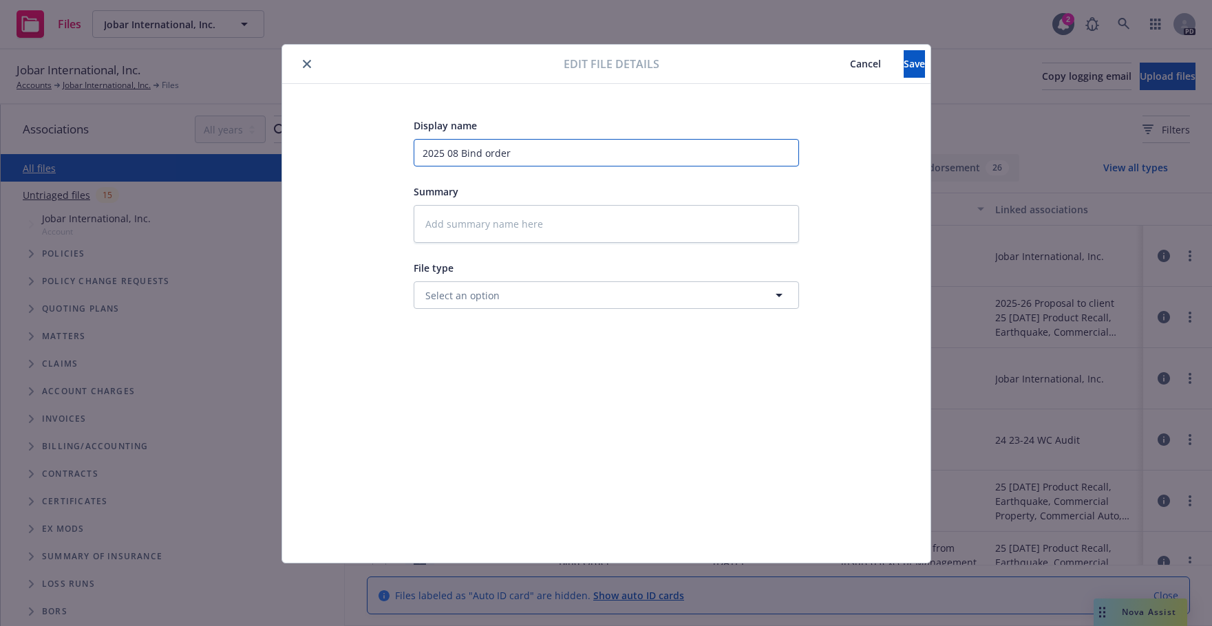
type textarea "x"
type input "2025 08 Bind order o"
type textarea "x"
type input "2025 08 Bind order on"
type textarea "x"
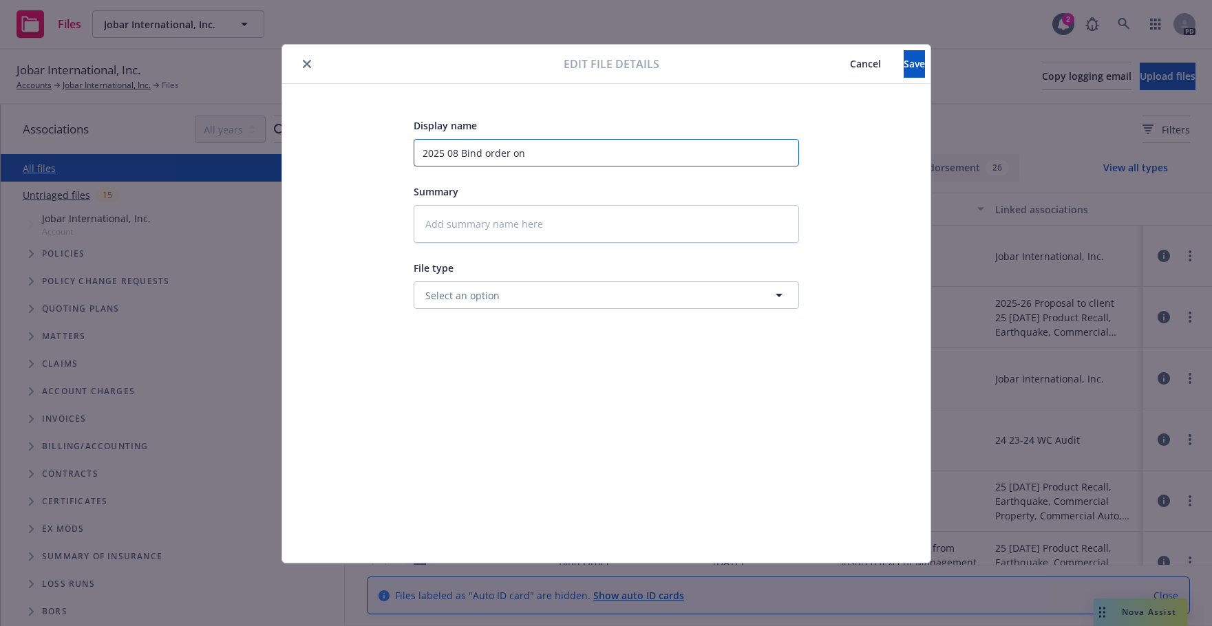
type input "2025 08 Bind order on"
type textarea "x"
type input "2025 08 Bind order on C"
type textarea "x"
type input "2025 08 Bind order on Ca"
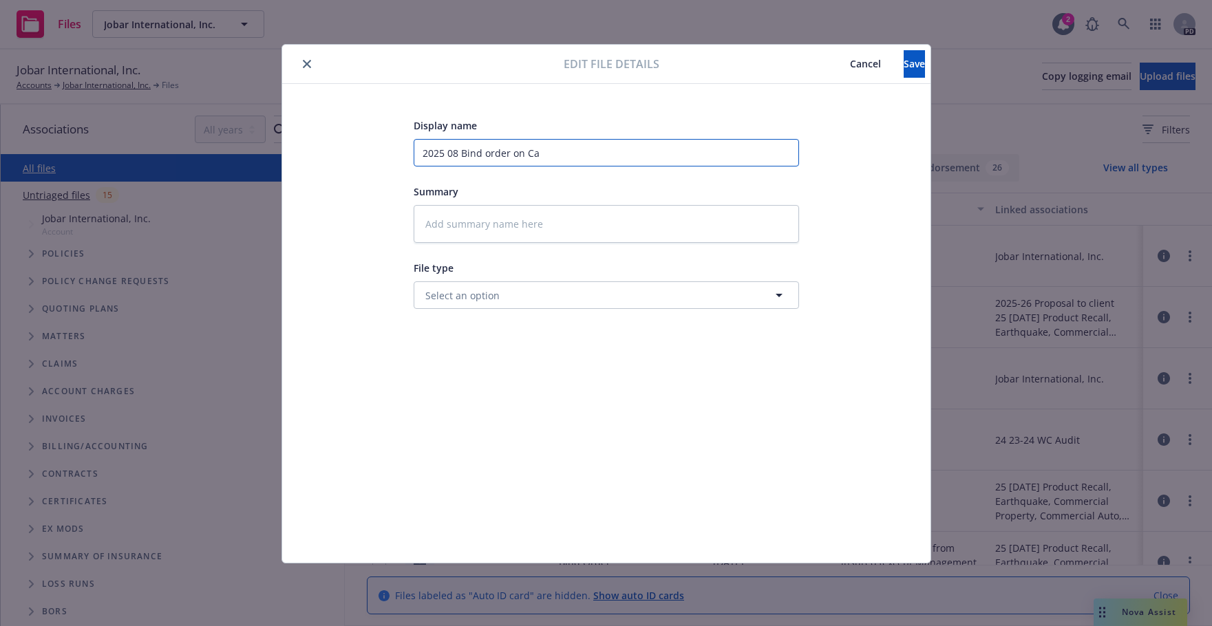
type textarea "x"
type input "2025 08 Bind order on Car"
type textarea "x"
type input "2025 08 Bind order on Carg"
type textarea "x"
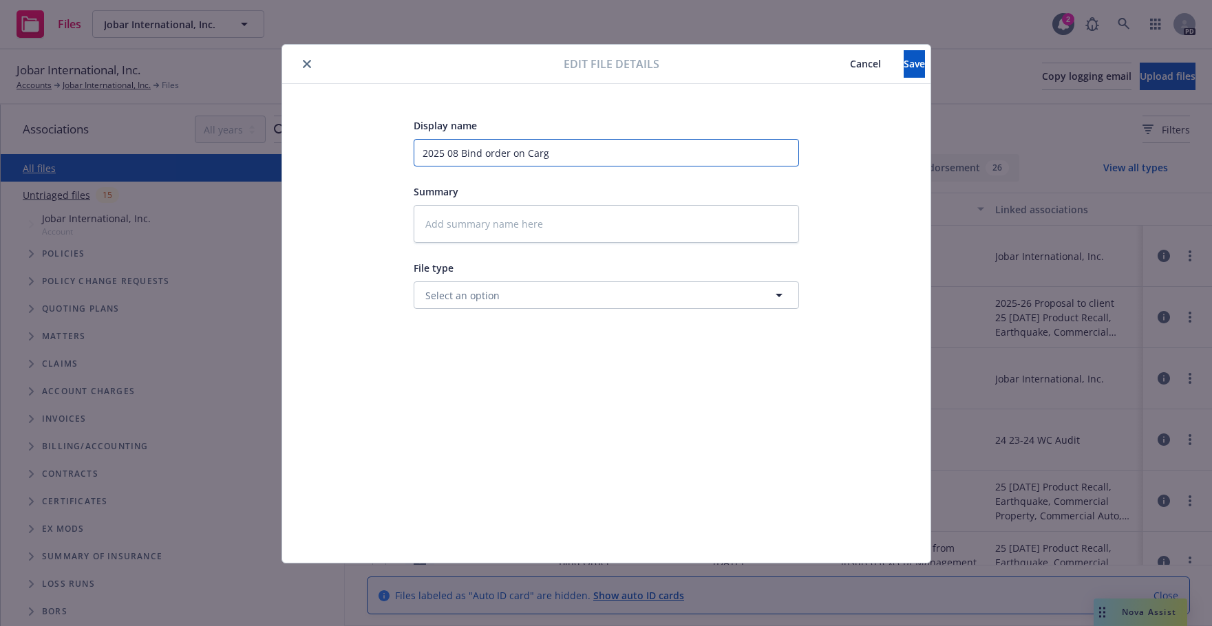
type input "2025 08 Bind order on Cargo"
type textarea "x"
type input "2025 08 Bind order on Cargo"
type textarea "x"
type input "2025 08 Bind order on Cargo P"
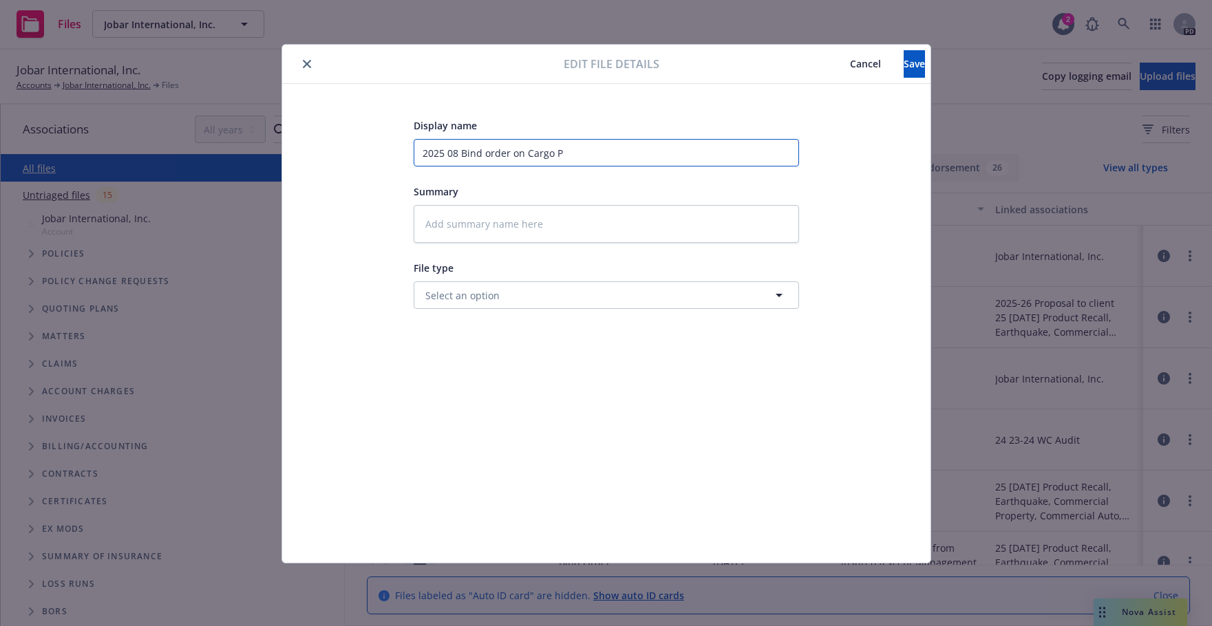
type textarea "x"
type input "2025 08 Bind order on Cargo Po"
type textarea "x"
type input "2025 08 Bind order on Cargo Pol"
type textarea "x"
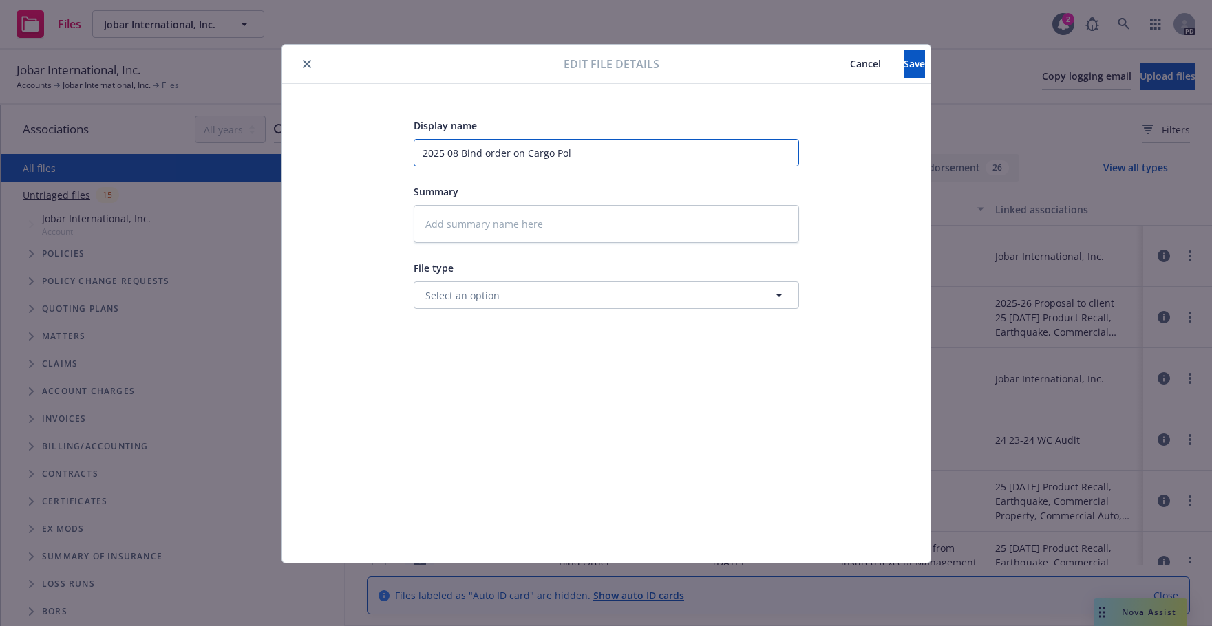
type input "2025 08 Bind order on Cargo Poli"
type textarea "x"
type input "2025 08 Bind order on Cargo Polic"
type textarea "x"
type input "2025 08 Bind order on Cargo Policy"
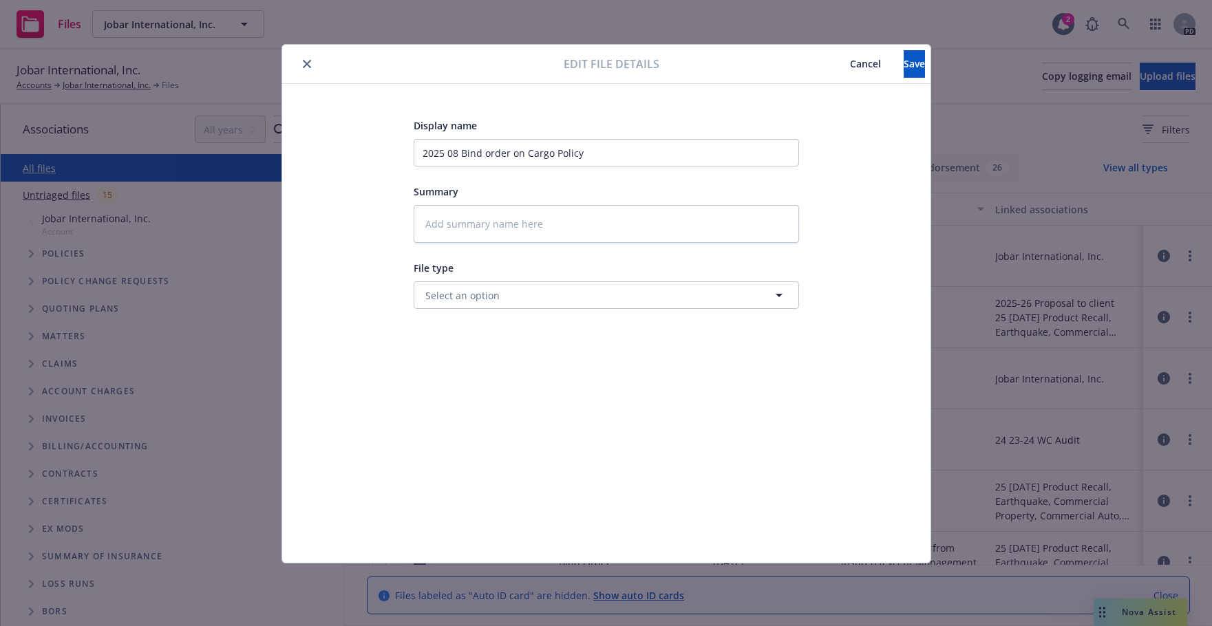
click at [877, 191] on div "Display name 2025 08 Bind order on Cargo Policy Summary File type Select an opt…" at bounding box center [606, 323] width 593 height 413
click at [903, 58] on span "Save" at bounding box center [913, 63] width 21 height 13
type textarea "x"
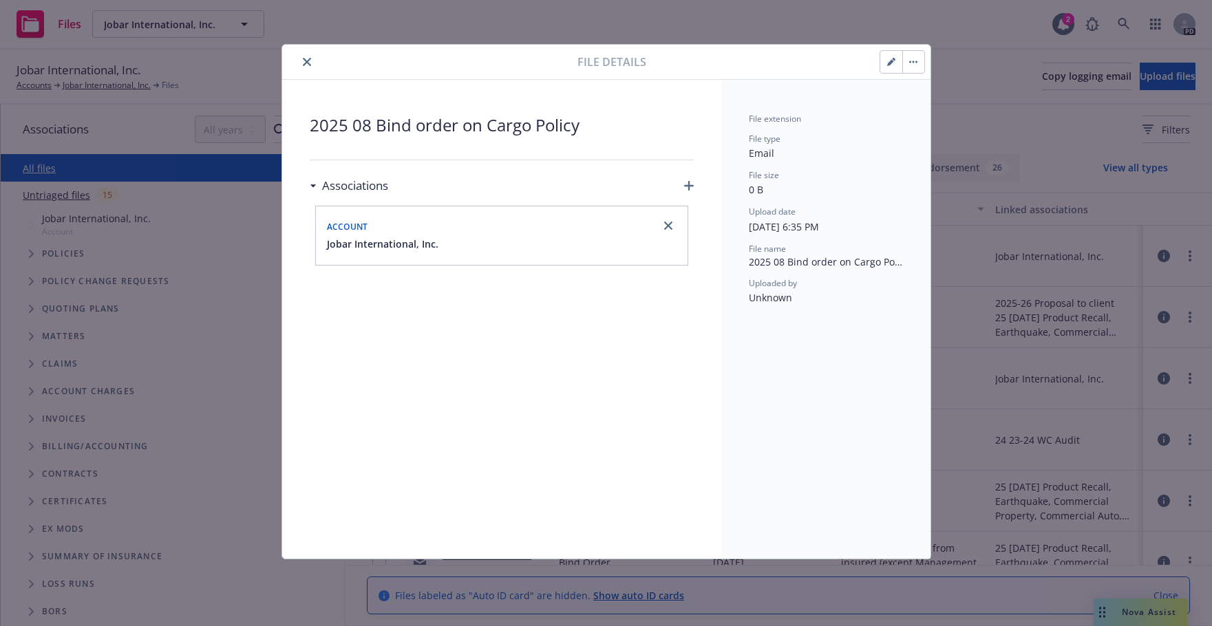
click at [304, 58] on icon "close" at bounding box center [307, 62] width 8 height 8
